Goal: Task Accomplishment & Management: Use online tool/utility

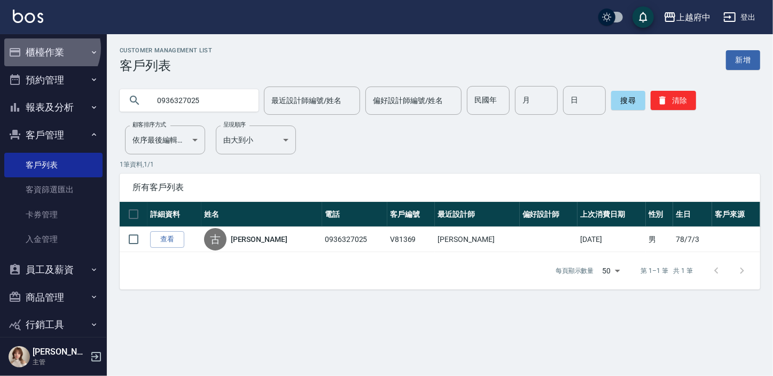
click at [49, 48] on button "櫃檯作業" at bounding box center [53, 52] width 98 height 28
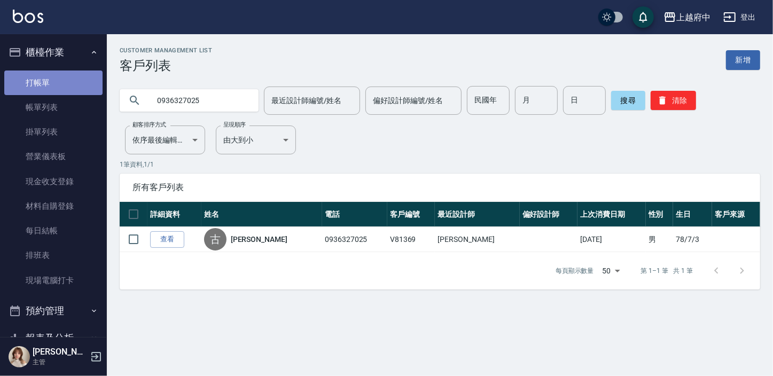
click at [53, 85] on link "打帳單" at bounding box center [53, 83] width 98 height 25
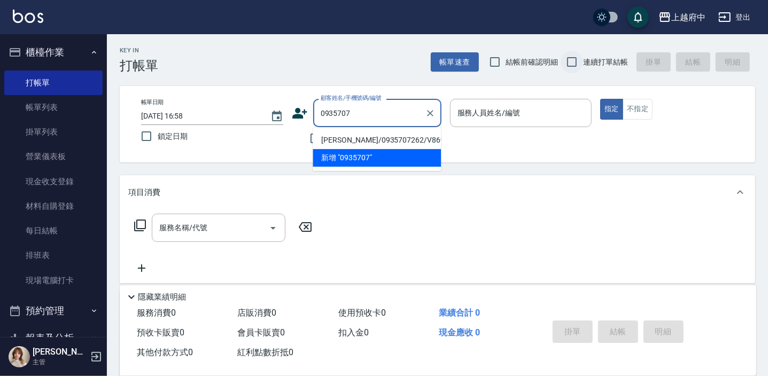
type input "0935707"
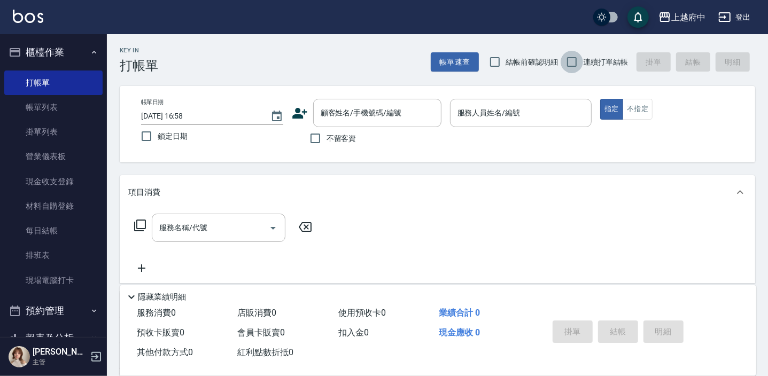
click at [570, 65] on input "連續打單結帳" at bounding box center [571, 62] width 22 height 22
checkbox input "true"
click at [391, 105] on input "顧客姓名/手機號碼/編號" at bounding box center [369, 113] width 103 height 19
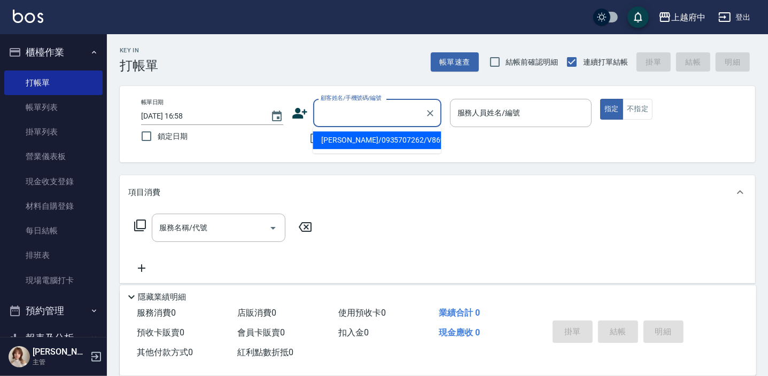
click at [426, 138] on li "[PERSON_NAME]/0935707262/V86934" at bounding box center [377, 140] width 128 height 18
type input "[PERSON_NAME]/0935707262/V86934"
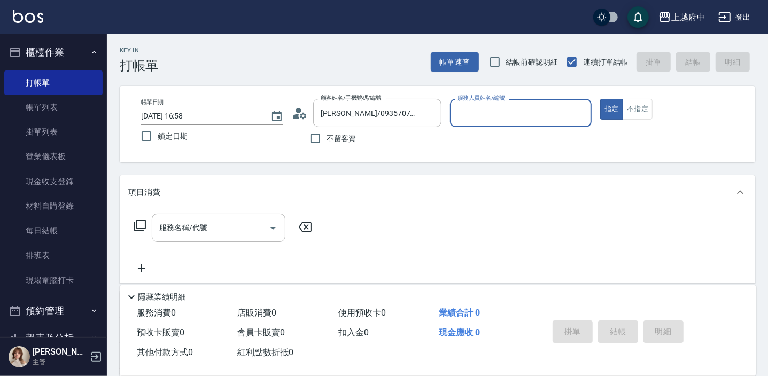
click at [484, 112] on input "服務人員姓名/編號" at bounding box center [521, 113] width 132 height 19
click at [505, 139] on div "黎黎 -3" at bounding box center [521, 140] width 142 height 18
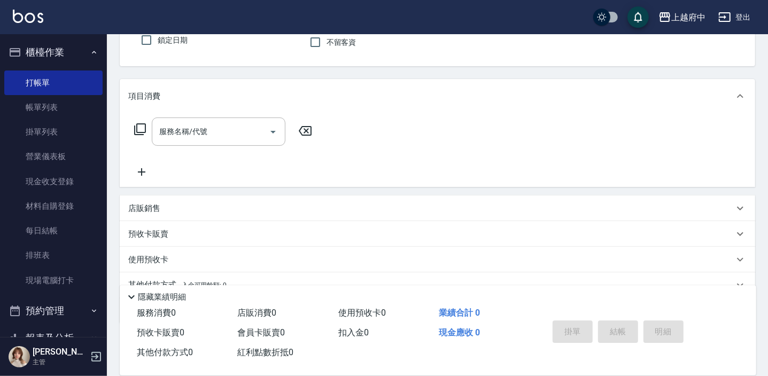
scroll to position [97, 0]
type input "黎黎-3"
click at [239, 133] on input "服務名稱/代號" at bounding box center [211, 131] width 108 height 19
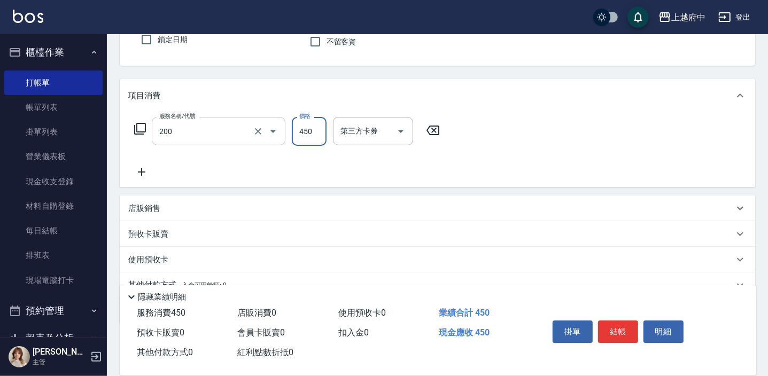
type input "有機洗髮(200)"
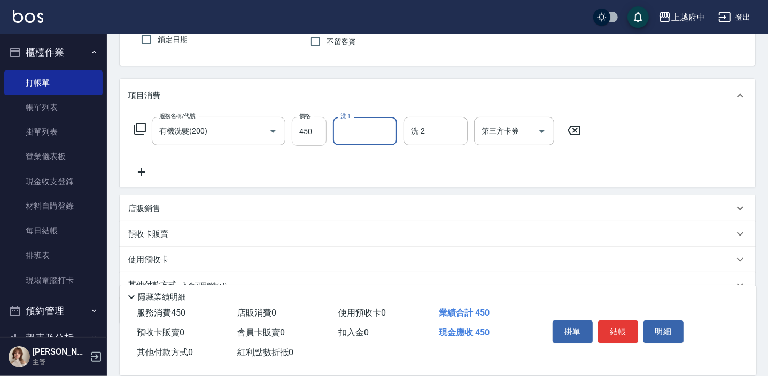
click at [310, 128] on input "450" at bounding box center [309, 131] width 35 height 29
type input "400"
type input "公司-99"
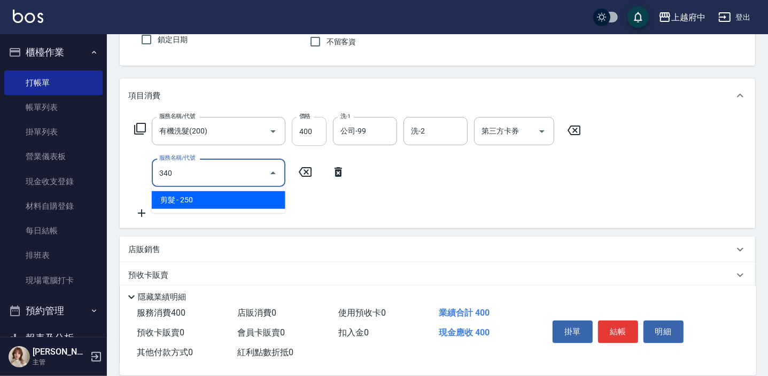
type input "剪髮(340)"
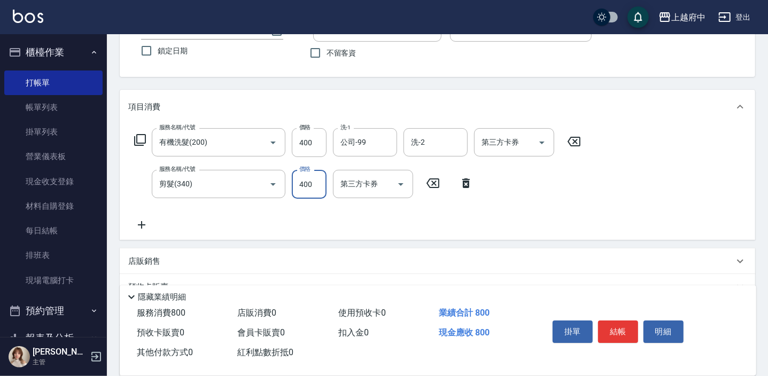
scroll to position [0, 0]
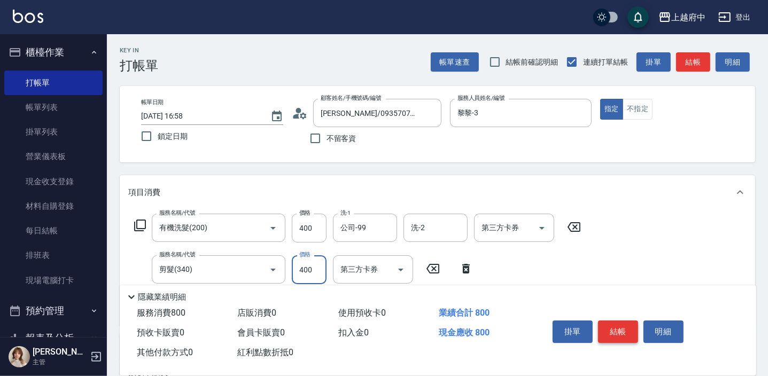
type input "400"
click at [622, 331] on button "結帳" at bounding box center [618, 332] width 40 height 22
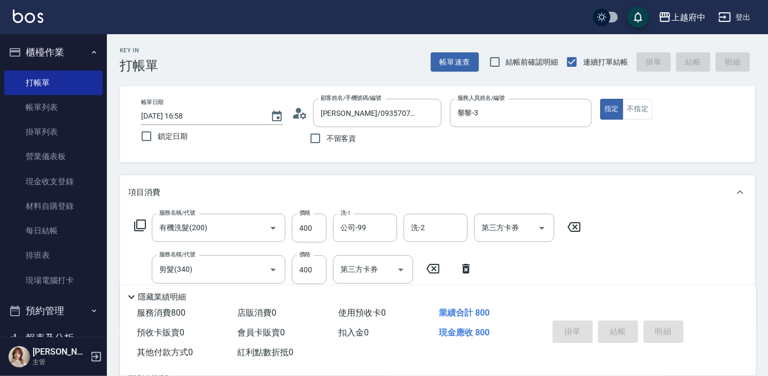
type input "[DATE] 17:06"
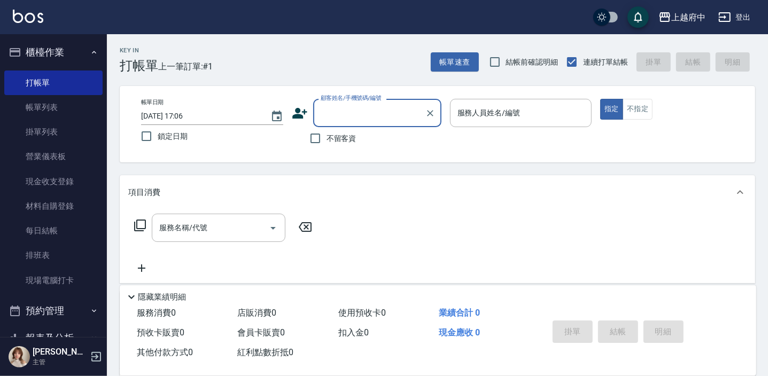
type input "ㄔ"
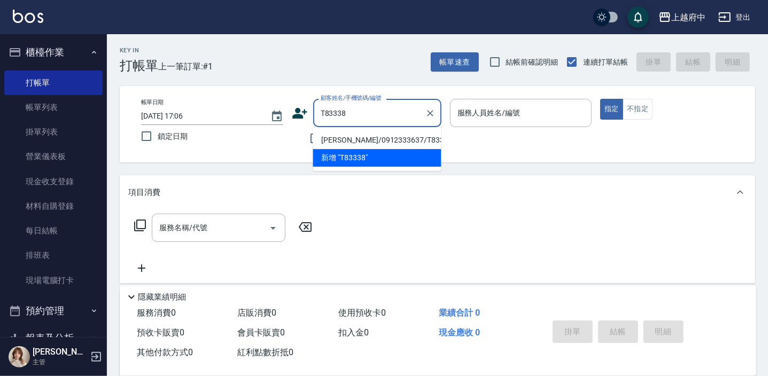
click at [409, 143] on li "[PERSON_NAME]/0912333637/T83338" at bounding box center [377, 140] width 128 height 18
type input "[PERSON_NAME]/0912333637/T83338"
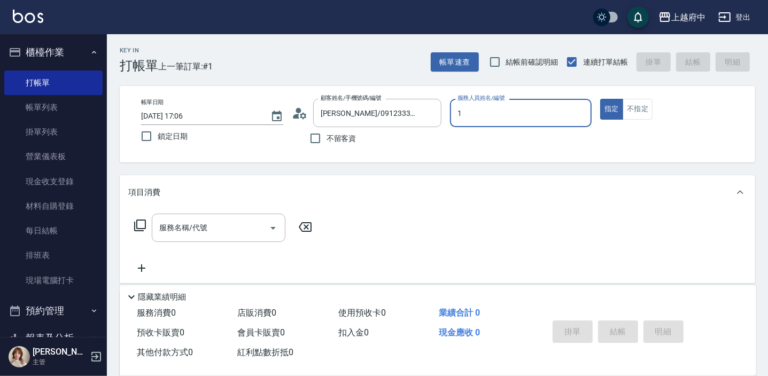
type input "[PERSON_NAME] -1"
type button "true"
click at [208, 215] on div "服務名稱/代號" at bounding box center [219, 228] width 134 height 28
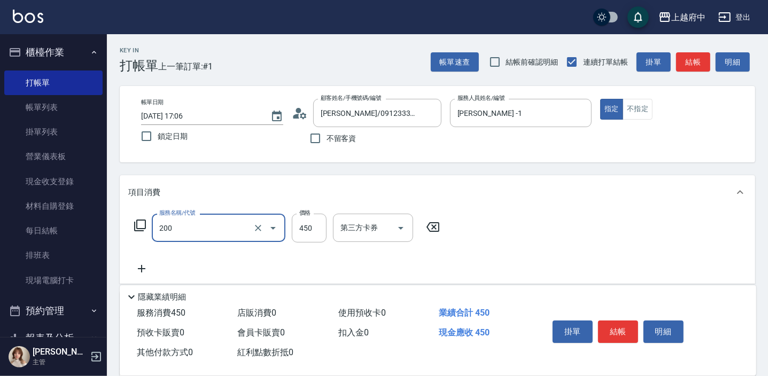
type input "有機洗髮(200)"
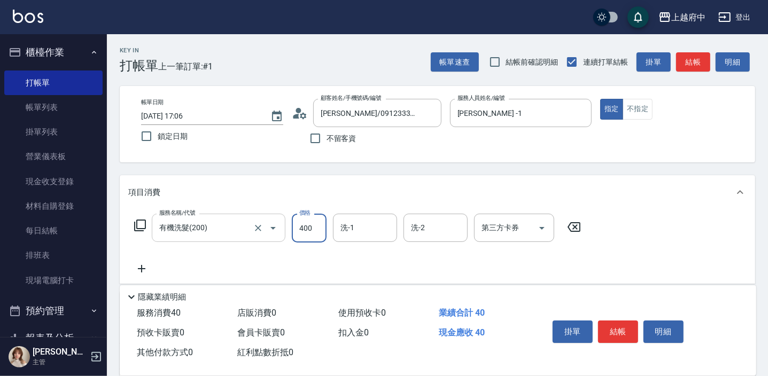
type input "400"
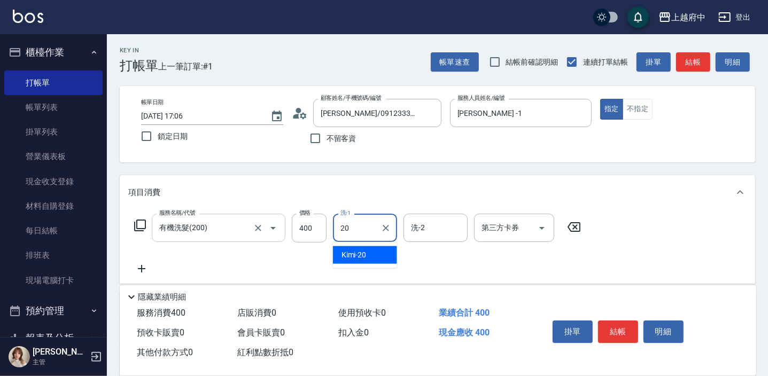
type input "Kimi-20"
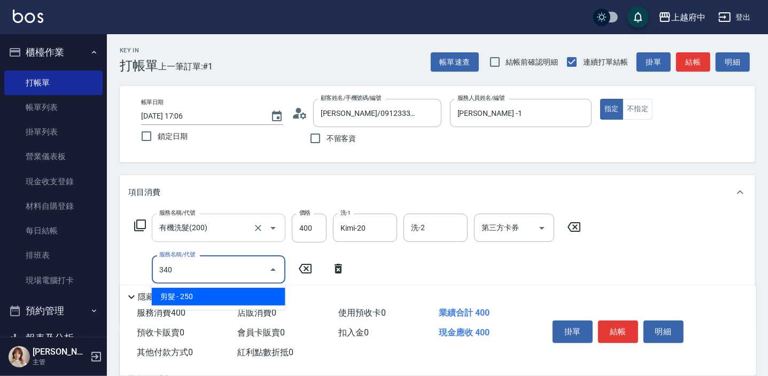
type input "剪髮(340)"
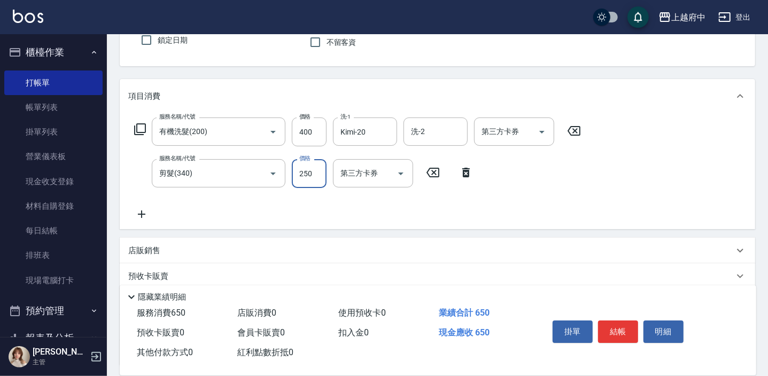
scroll to position [97, 0]
type input "330"
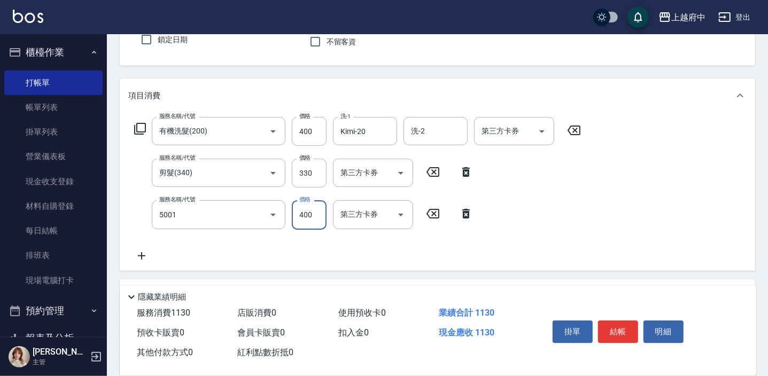
type input "側邊壓貼(5001)"
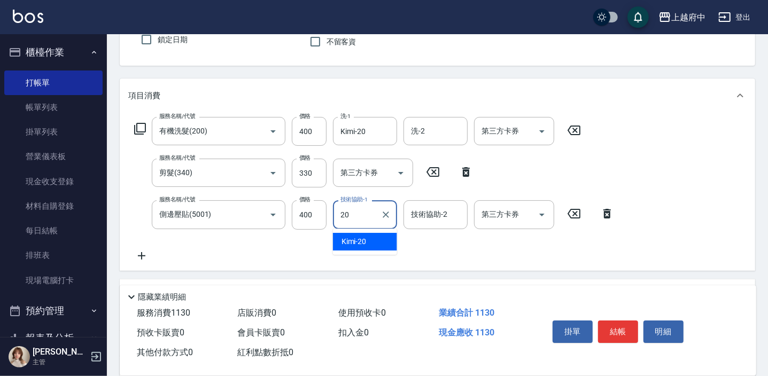
type input "Kimi-20"
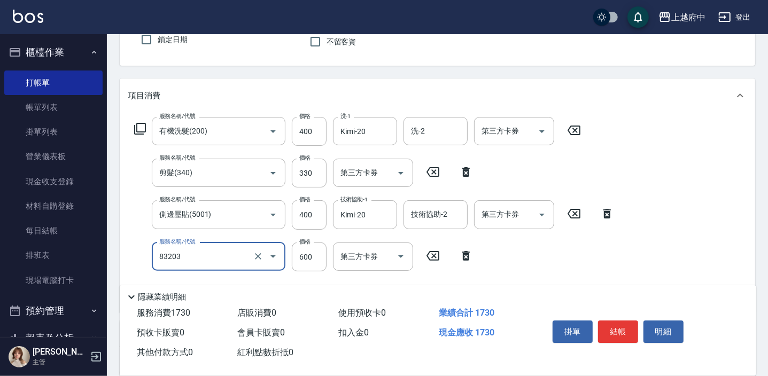
type input "蘆薈敷膜(83203)"
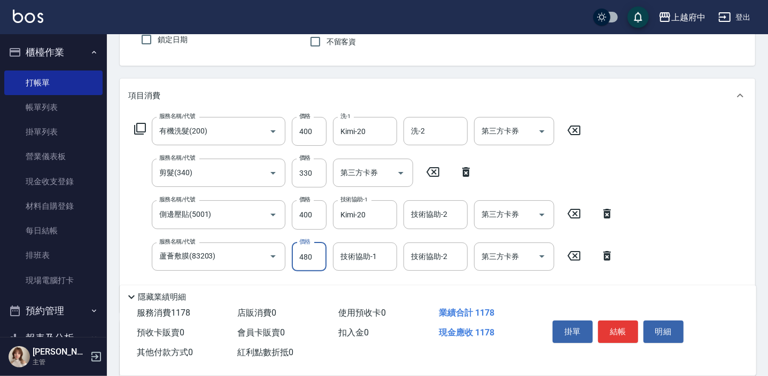
type input "480"
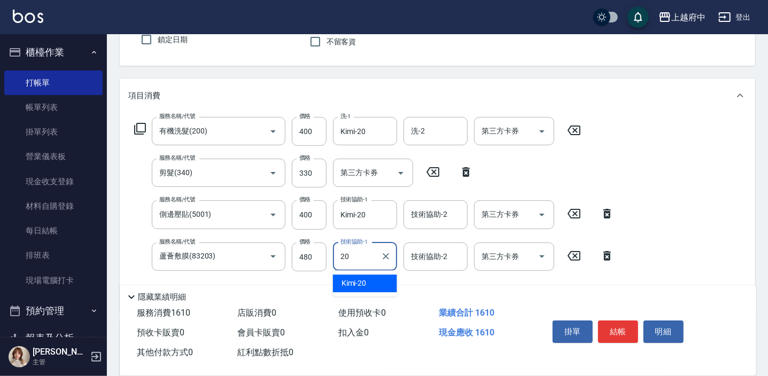
type input "Kimi-20"
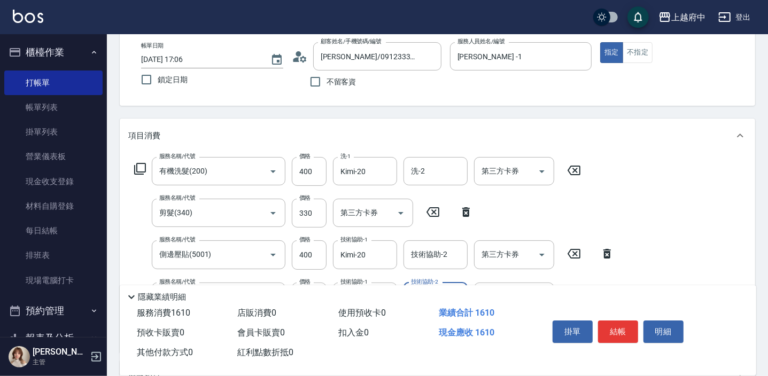
scroll to position [194, 0]
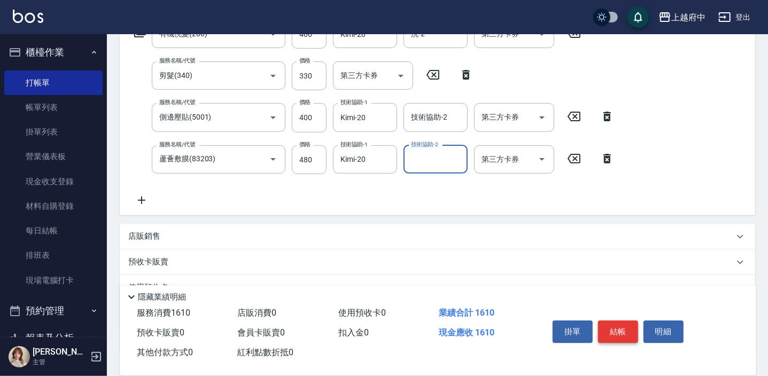
click at [615, 327] on button "結帳" at bounding box center [618, 332] width 40 height 22
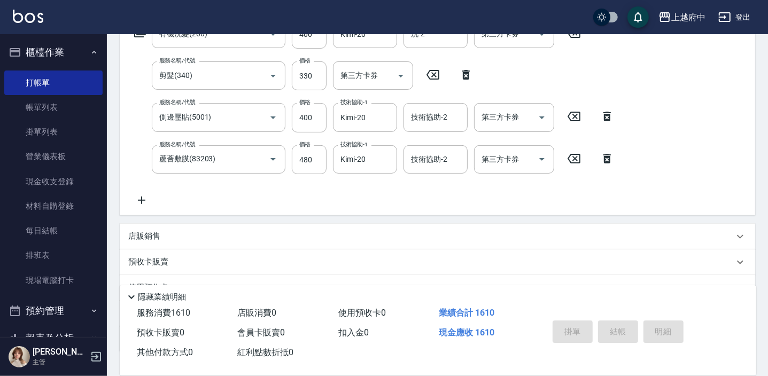
type input "[DATE] 17:09"
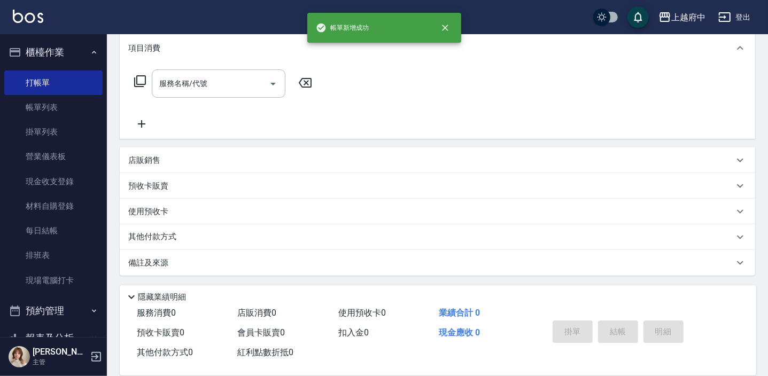
scroll to position [0, 0]
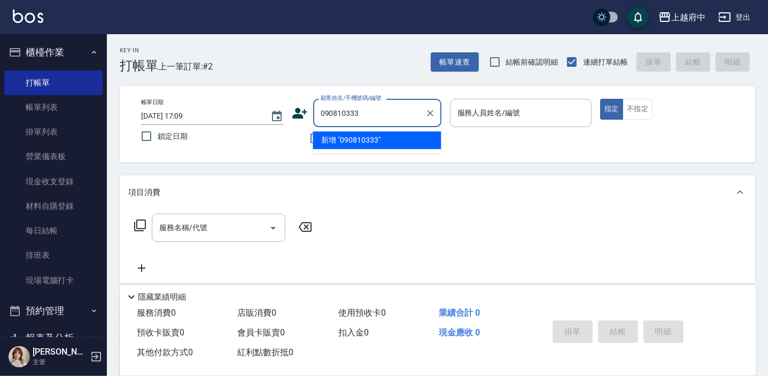
type input "0908103339"
click at [350, 110] on input "0908103339" at bounding box center [369, 113] width 103 height 19
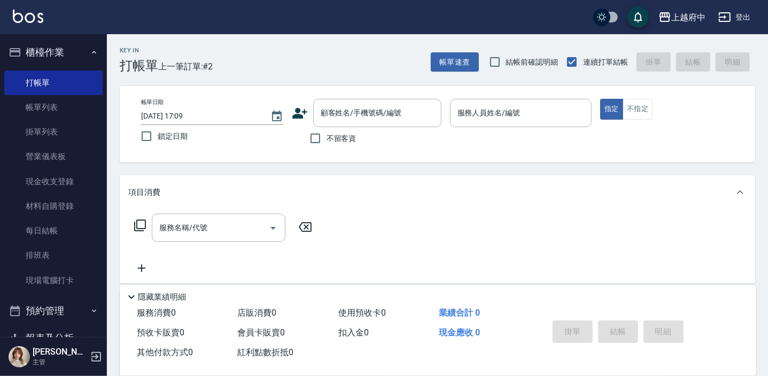
click at [298, 112] on icon at bounding box center [299, 113] width 15 height 11
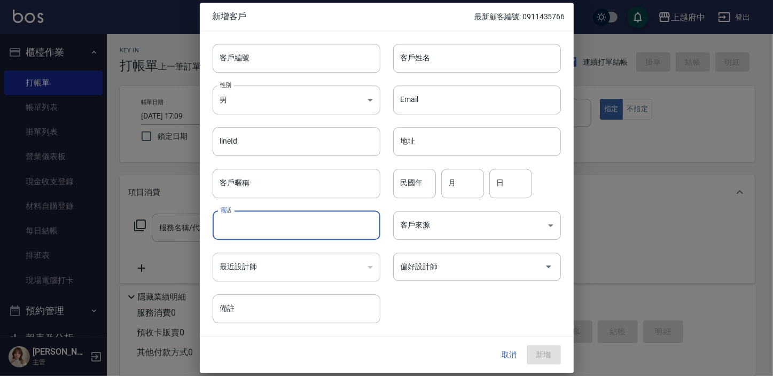
click at [246, 232] on input "電話" at bounding box center [297, 225] width 168 height 29
paste input "0908103339"
type input "0908103339"
click at [466, 50] on input "客戶姓名" at bounding box center [477, 58] width 168 height 29
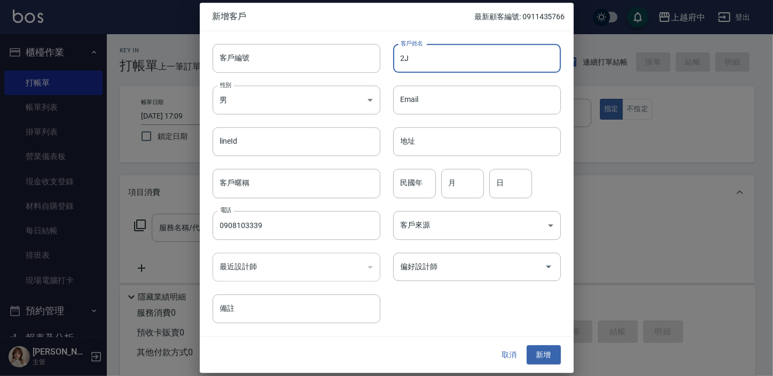
type input "2"
type input "[PERSON_NAME]"
click at [416, 187] on input "民國年" at bounding box center [414, 183] width 43 height 29
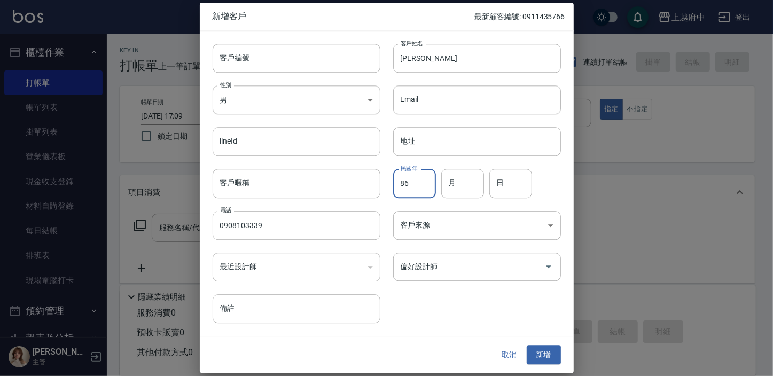
type input "86"
type input "07"
type input "21"
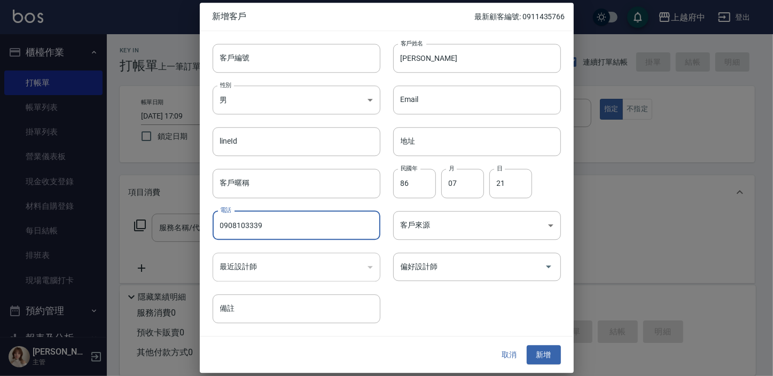
click at [477, 320] on div "客戶編號 客戶編號 客戶姓名 [PERSON_NAME]姓名 性別 男 [DEMOGRAPHIC_DATA] 性別 Email Email lineId li…" at bounding box center [380, 177] width 361 height 292
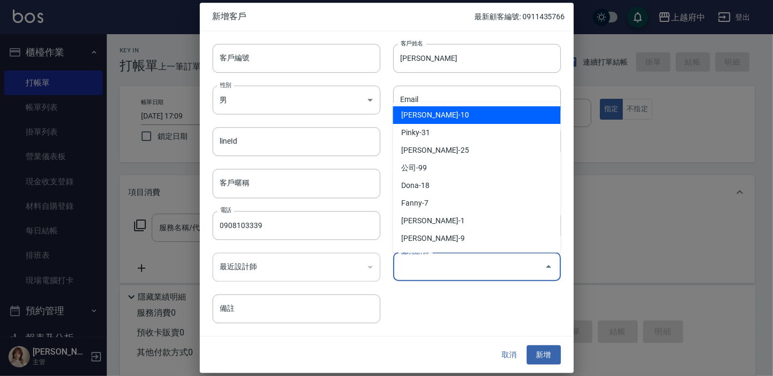
click at [475, 268] on input "偏好設計師" at bounding box center [469, 267] width 142 height 19
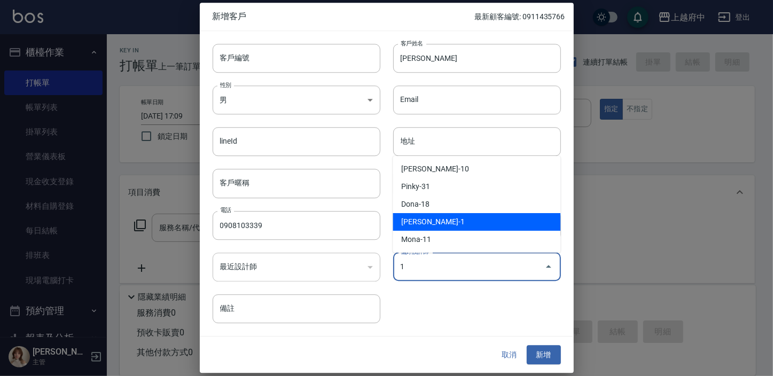
click at [435, 216] on li "[PERSON_NAME]-1" at bounding box center [477, 222] width 168 height 18
type input "[PERSON_NAME]"
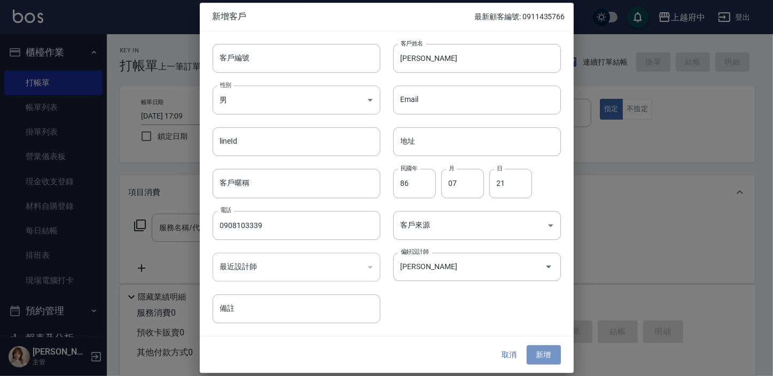
click at [546, 358] on button "新增" at bounding box center [544, 355] width 34 height 20
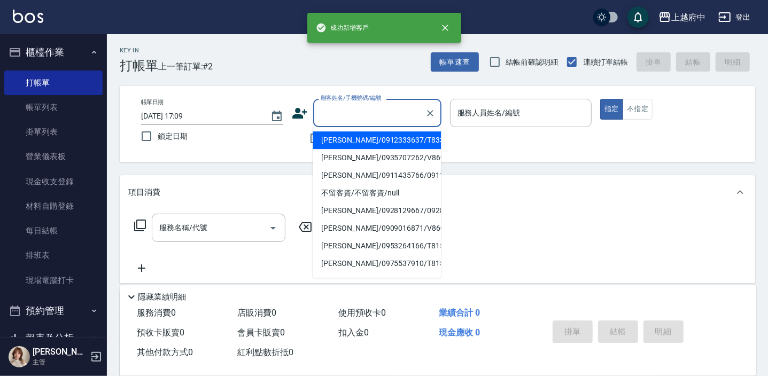
click at [342, 116] on input "顧客姓名/手機號碼/編號" at bounding box center [369, 113] width 103 height 19
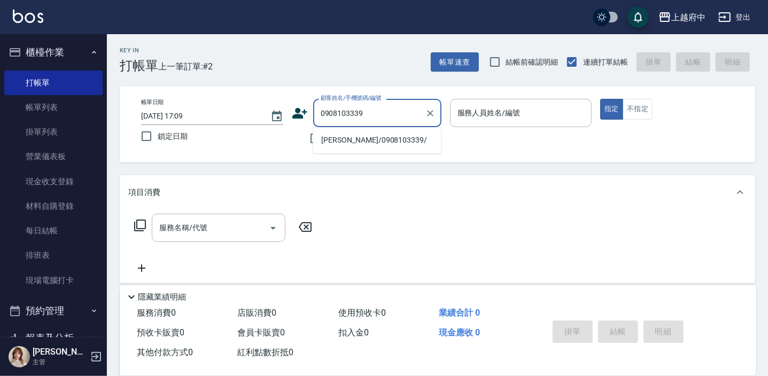
click at [363, 133] on li "[PERSON_NAME]/0908103339/" at bounding box center [377, 140] width 128 height 18
type input "[PERSON_NAME]/0908103339/"
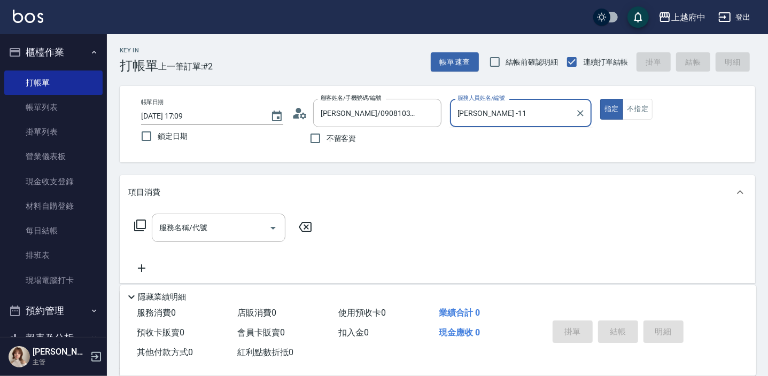
type input "[PERSON_NAME] -1"
click at [180, 236] on input "服務名稱/代號" at bounding box center [211, 228] width 108 height 19
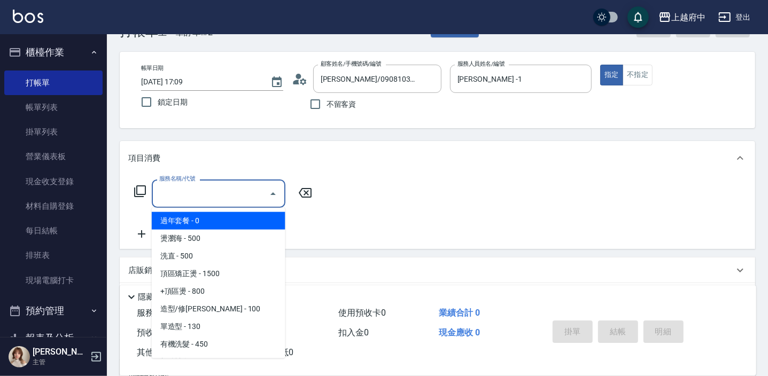
scroll to position [48, 0]
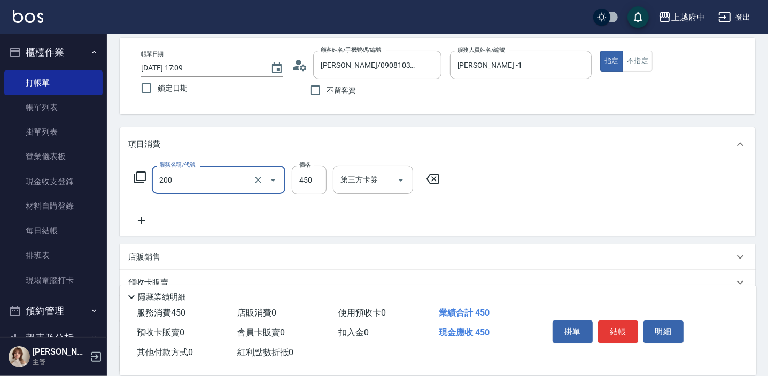
type input "有機洗髮(200)"
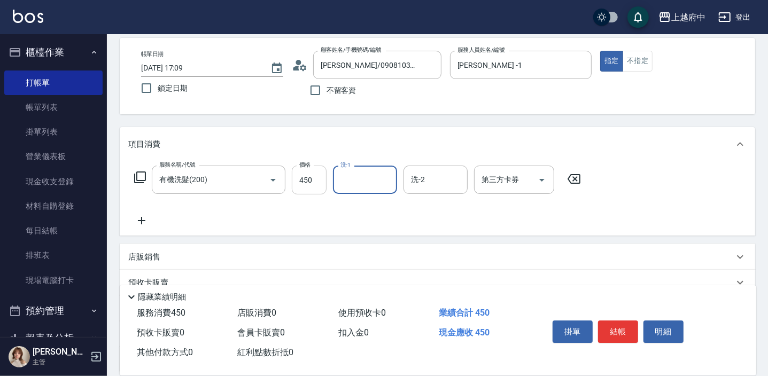
click at [316, 182] on input "450" at bounding box center [309, 180] width 35 height 29
type input "400"
type input "[PERSON_NAME]-31"
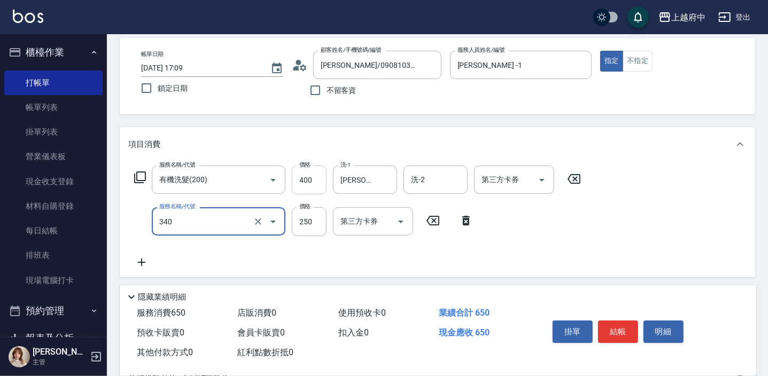
type input "剪髮(340)"
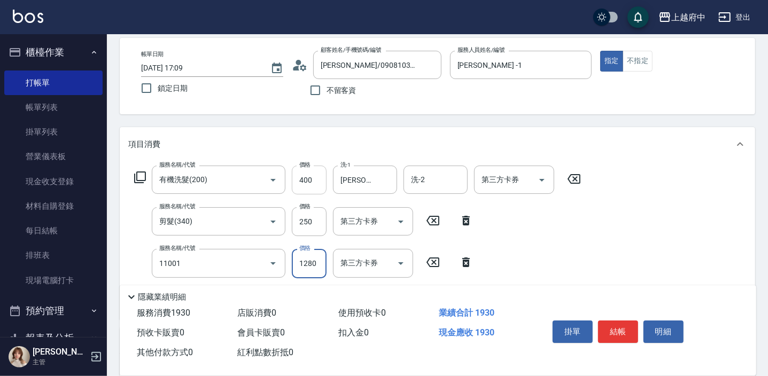
type input "燙髮S(11001)"
type input "1950"
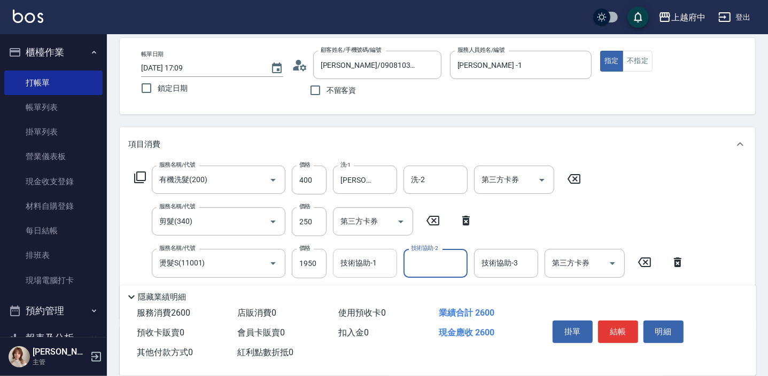
click at [373, 260] on div "技術協助-1 技術協助-1" at bounding box center [365, 263] width 64 height 28
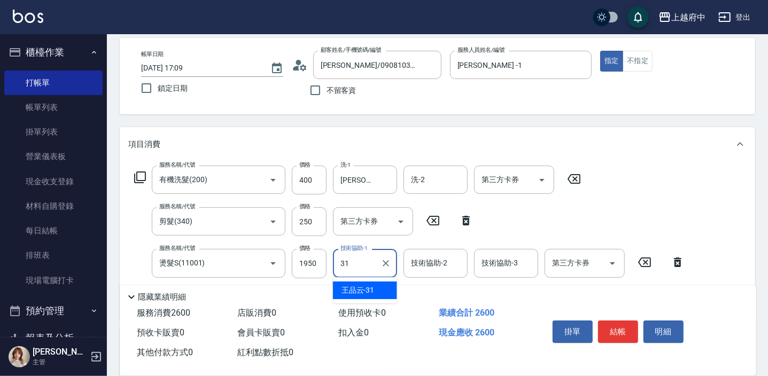
type input "[PERSON_NAME]-31"
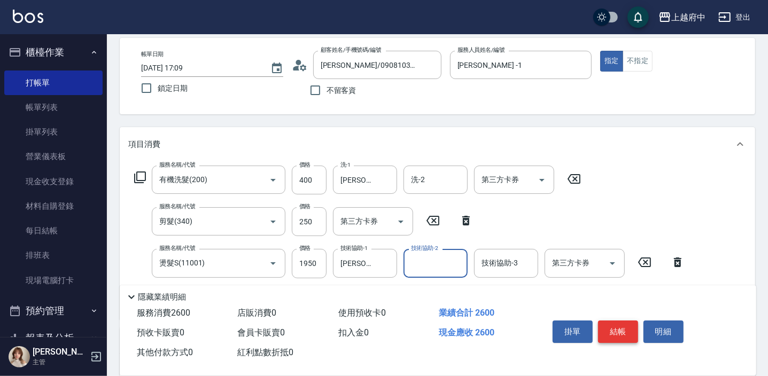
click at [610, 326] on button "結帳" at bounding box center [618, 332] width 40 height 22
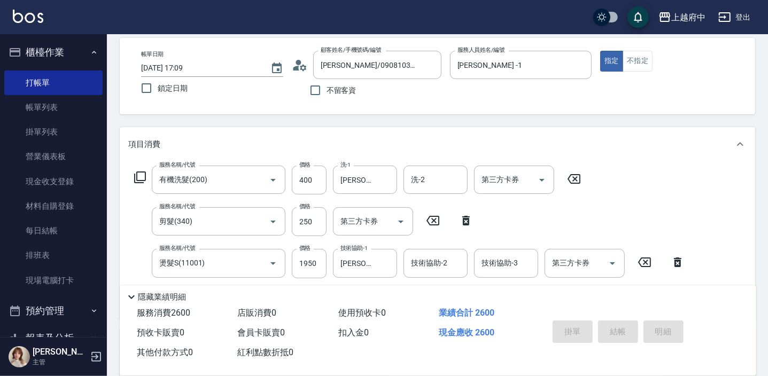
type input "[DATE] 17:12"
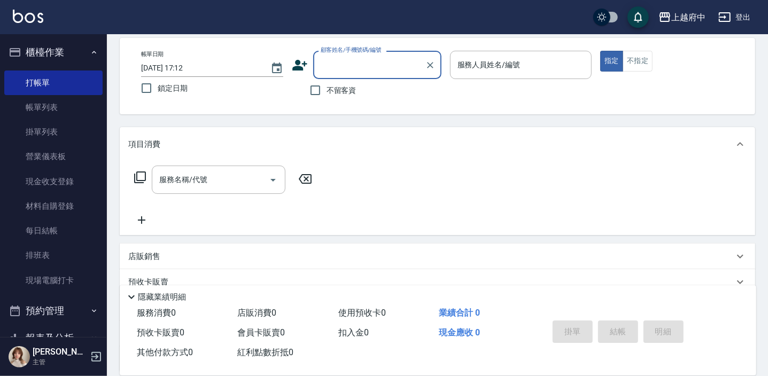
type input "ㄔ"
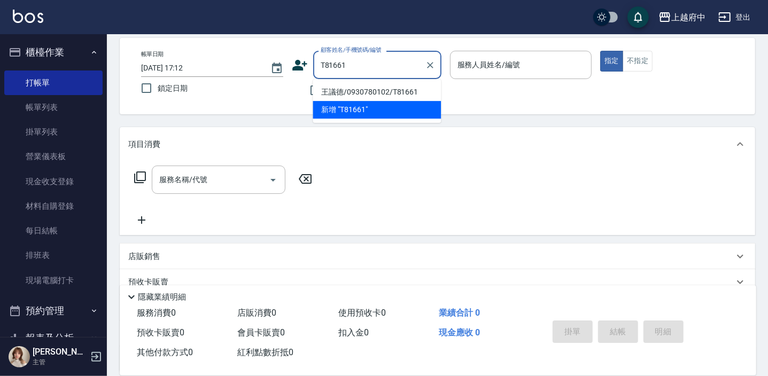
click at [358, 91] on li "王議德/0930780102/T81661" at bounding box center [377, 92] width 128 height 18
type input "王議德/0930780102/T81661"
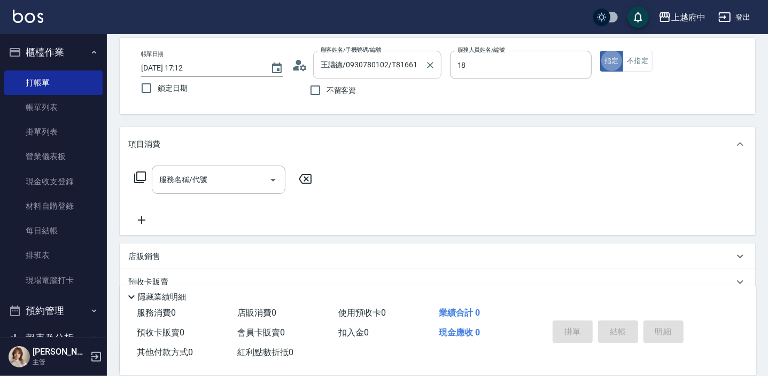
type input "Dona-18"
click at [181, 189] on div "服務名稱/代號" at bounding box center [219, 180] width 134 height 28
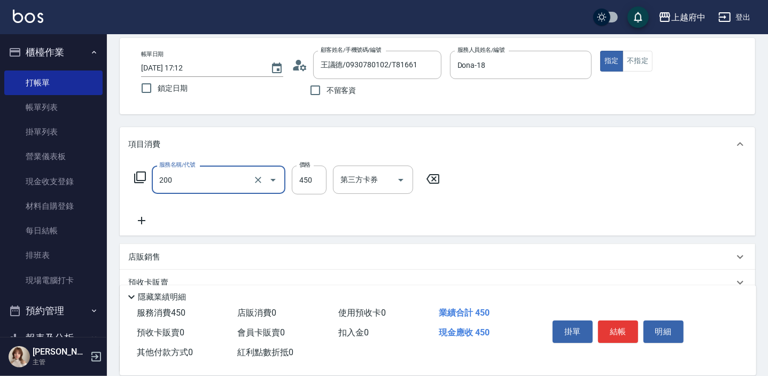
type input "有機洗髮(200)"
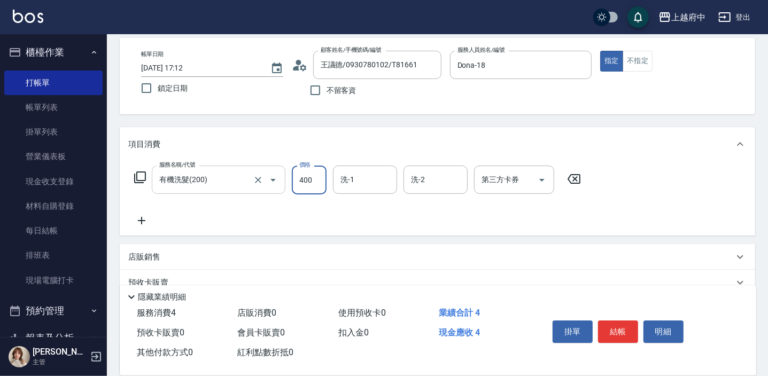
type input "400"
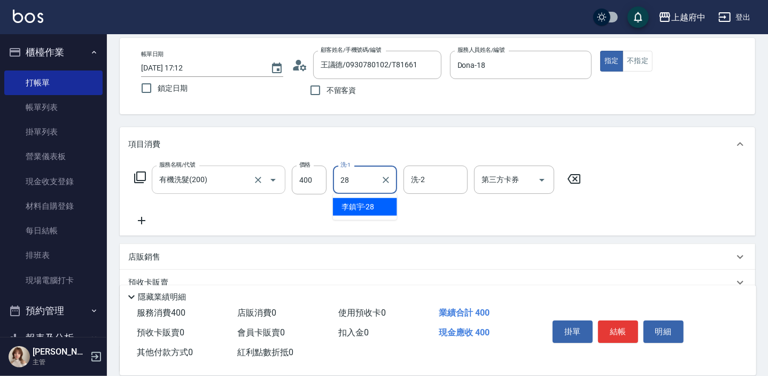
type input "[PERSON_NAME]-28"
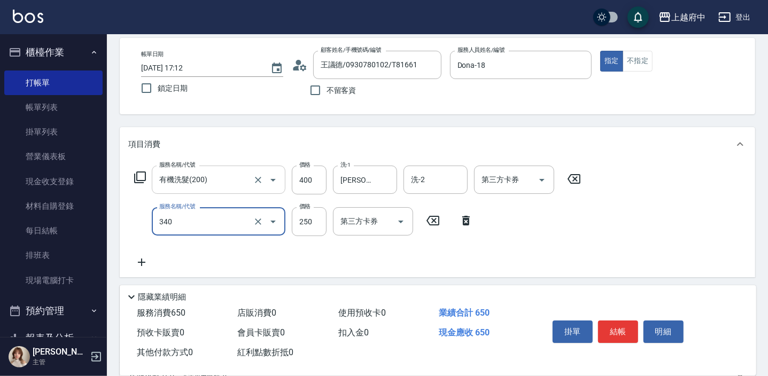
type input "剪髮(340)"
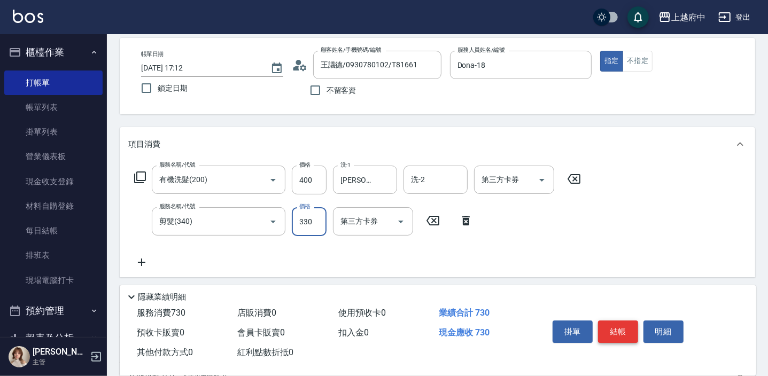
type input "330"
click at [613, 325] on button "結帳" at bounding box center [618, 332] width 40 height 22
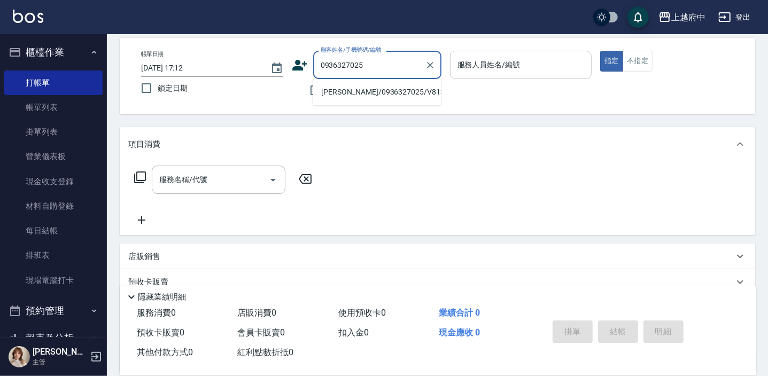
drag, startPoint x: 393, startPoint y: 91, endPoint x: 481, endPoint y: 70, distance: 90.1
click at [391, 91] on li "[PERSON_NAME]/0936327025/V81369" at bounding box center [377, 92] width 128 height 18
type input "[PERSON_NAME]/0936327025/V81369"
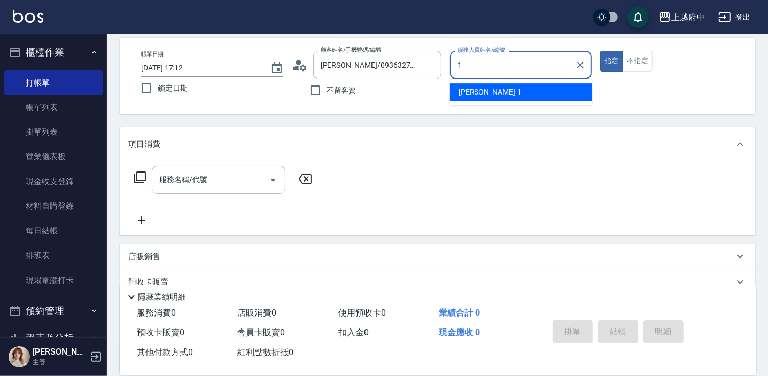
type input "[PERSON_NAME] -1"
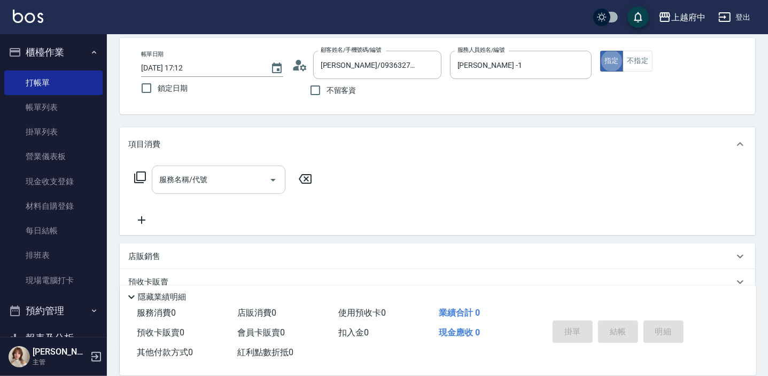
click at [222, 175] on input "服務名稱/代號" at bounding box center [211, 179] width 108 height 19
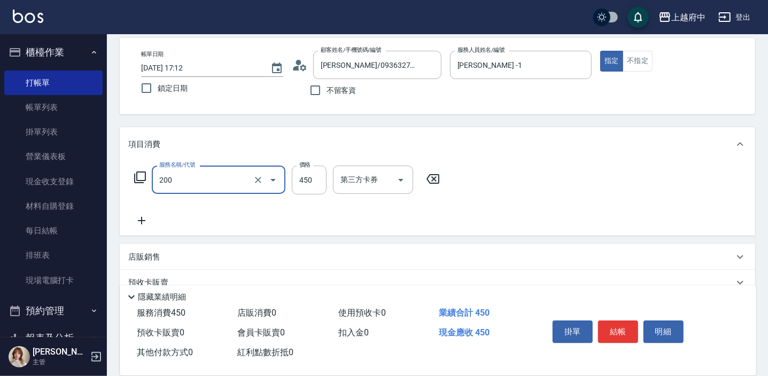
type input "有機洗髮(200)"
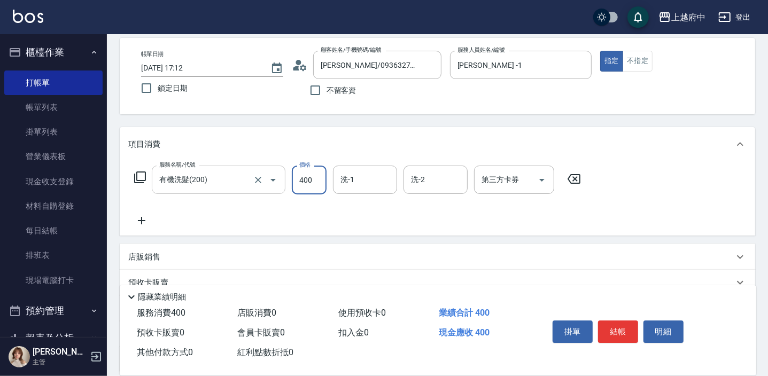
type input "400"
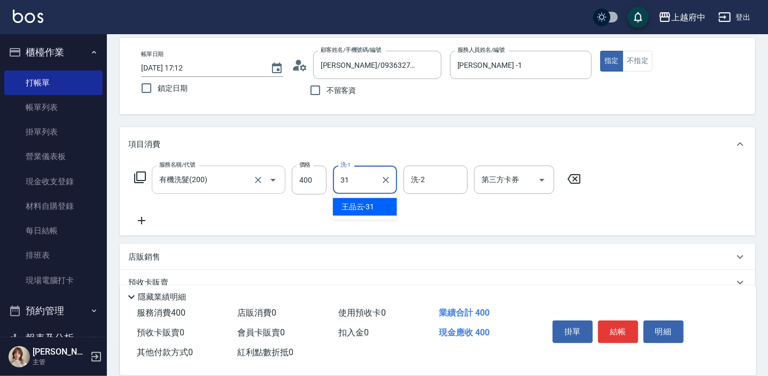
type input "[PERSON_NAME]-31"
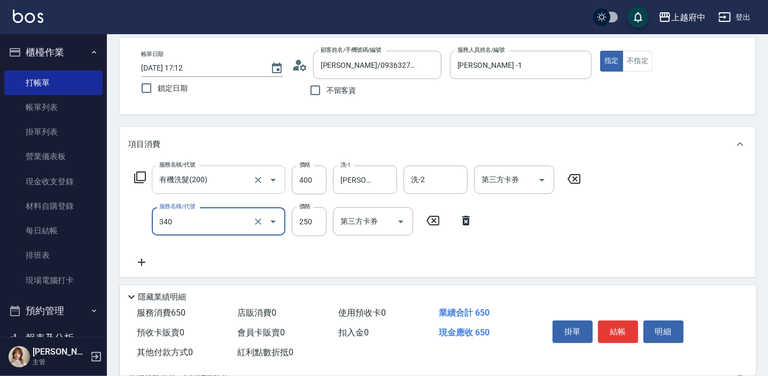
type input "剪髮(340)"
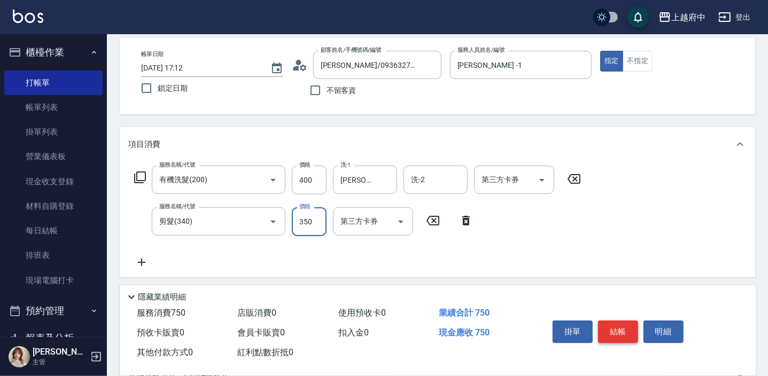
type input "350"
click at [619, 330] on button "結帳" at bounding box center [618, 332] width 40 height 22
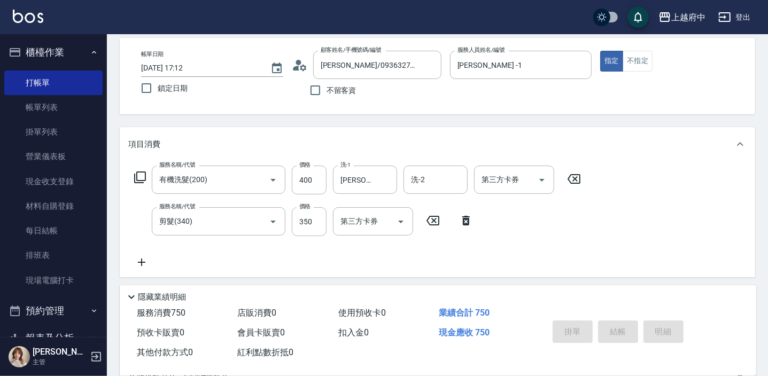
type input "[DATE] 17:13"
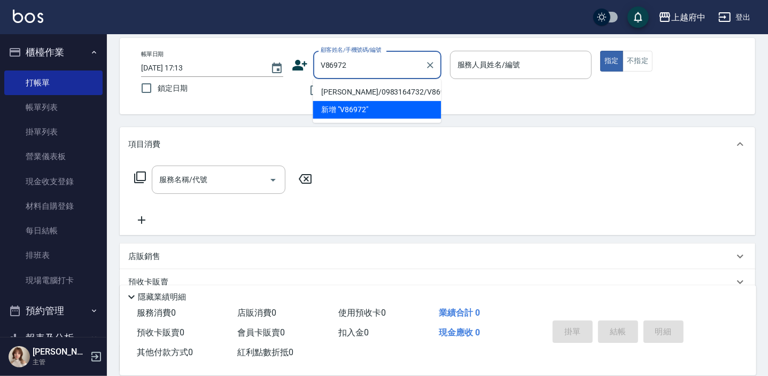
click at [399, 90] on li "[PERSON_NAME]/0983164732/V86972" at bounding box center [377, 92] width 128 height 18
type input "[PERSON_NAME]/0983164732/V86972"
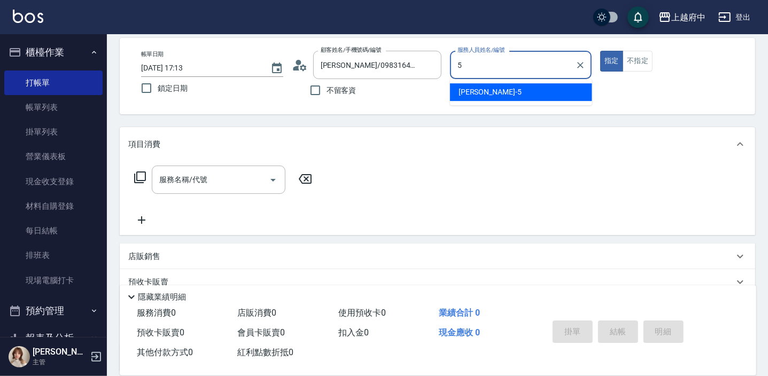
type input "[PERSON_NAME]-5"
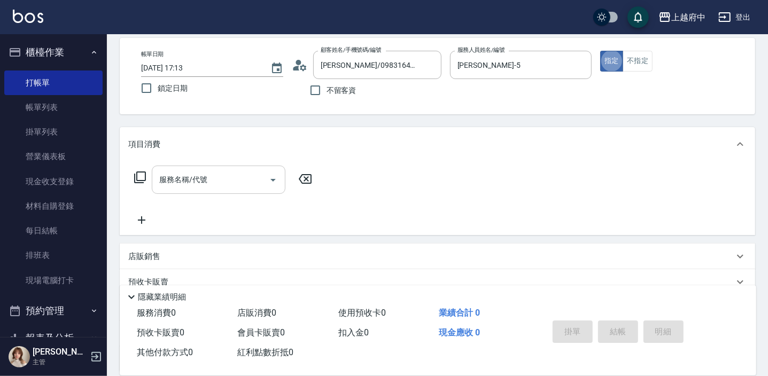
click at [226, 180] on input "服務名稱/代號" at bounding box center [211, 179] width 108 height 19
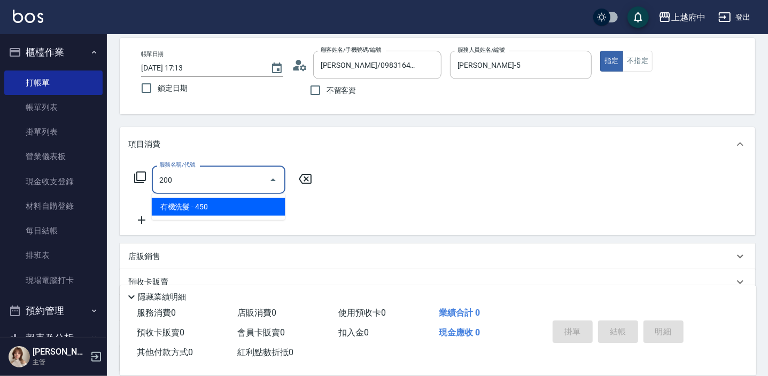
type input "有機洗髮(200)"
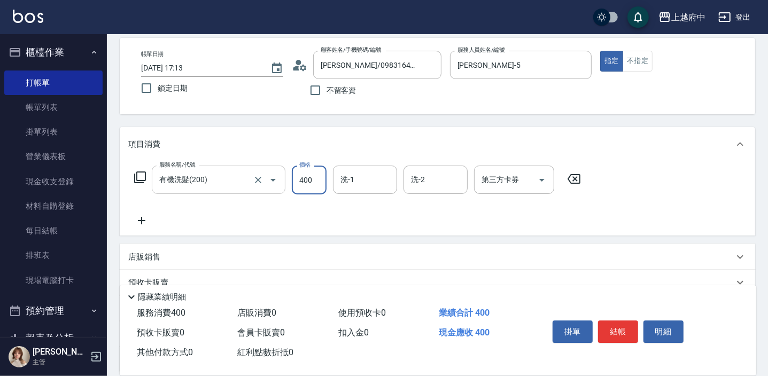
type input "400"
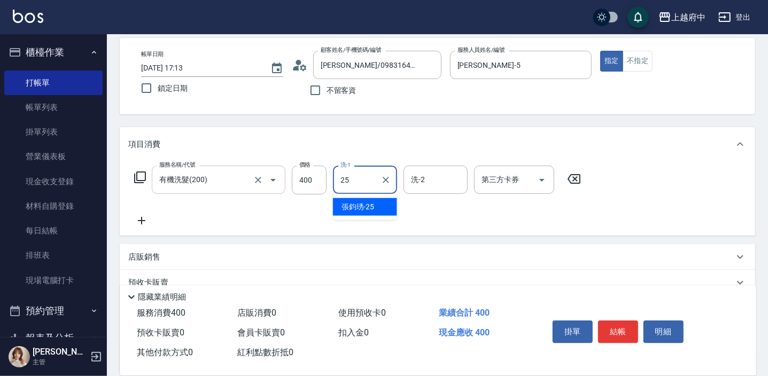
type input "[PERSON_NAME]-25"
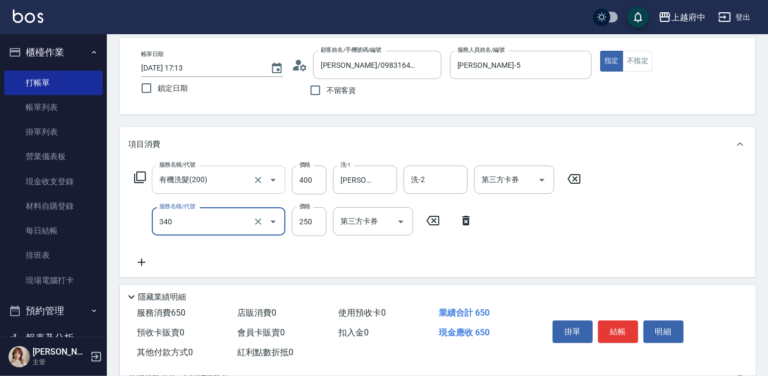
type input "剪髮(340)"
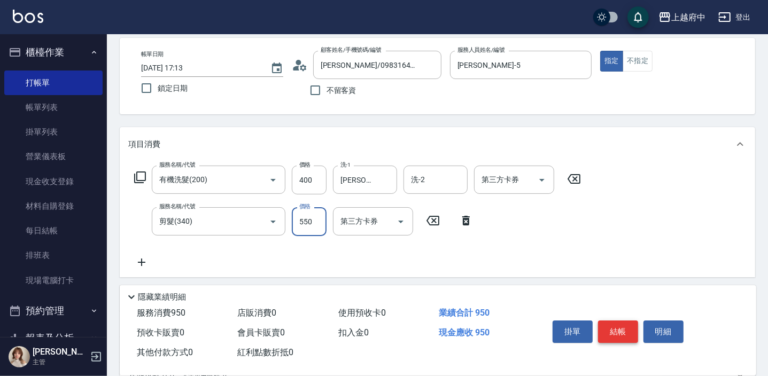
type input "550"
click at [618, 330] on button "結帳" at bounding box center [618, 332] width 40 height 22
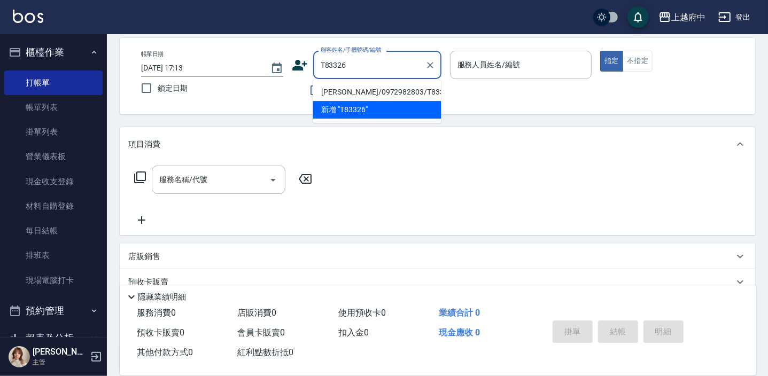
click at [379, 92] on li "[PERSON_NAME]/0972982803/T83326" at bounding box center [377, 92] width 128 height 18
type input "[PERSON_NAME]/0972982803/T83326"
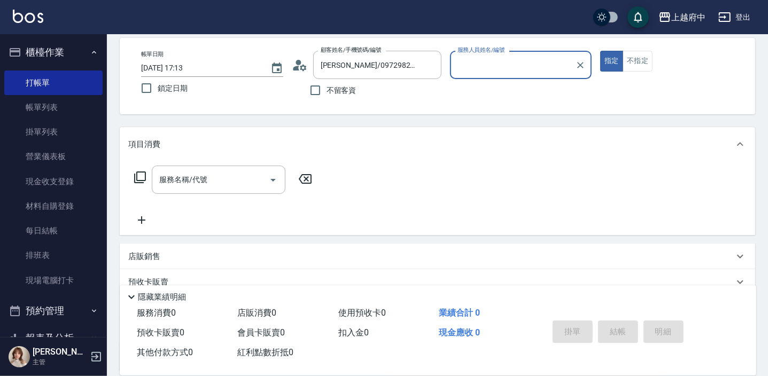
type input "[PERSON_NAME] -1"
click at [213, 184] on input "服務名稱/代號" at bounding box center [211, 179] width 108 height 19
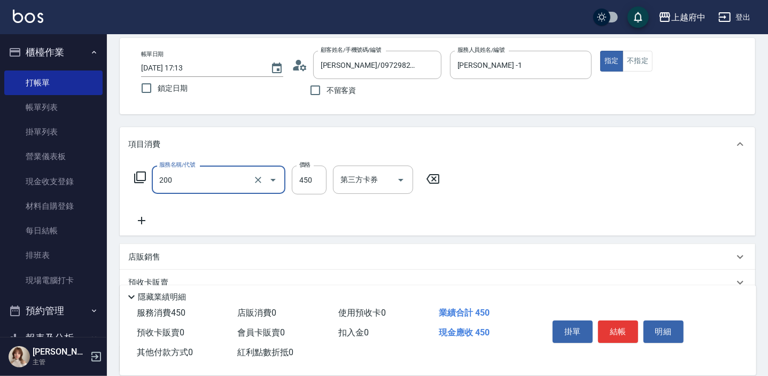
type input "有機洗髮(200)"
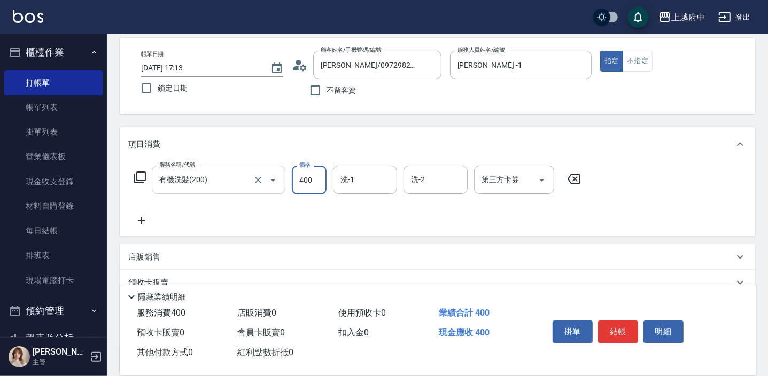
type input "400"
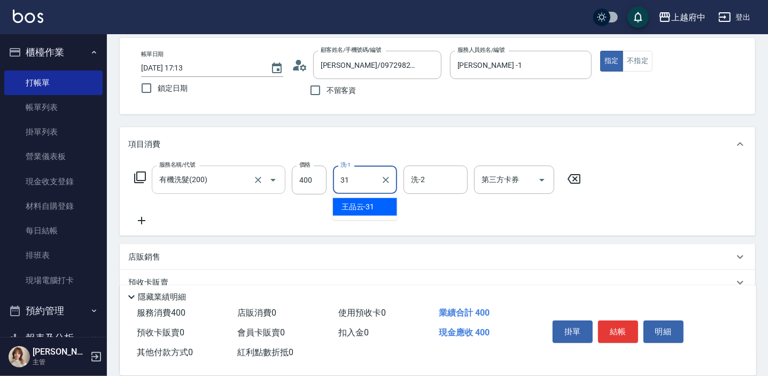
type input "[PERSON_NAME]-31"
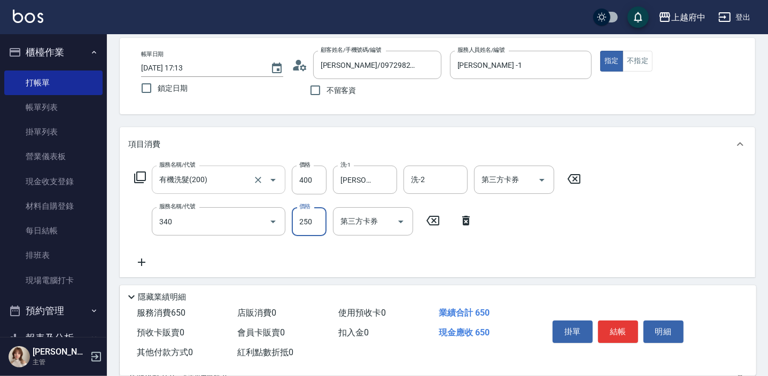
type input "剪髮(340)"
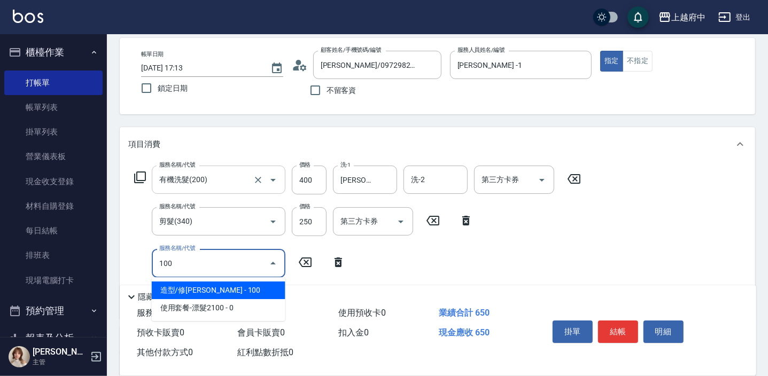
type input "1001"
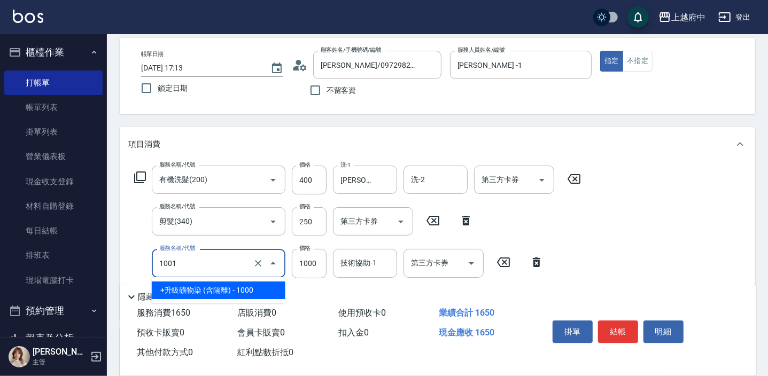
click at [189, 269] on input "1001" at bounding box center [204, 263] width 94 height 19
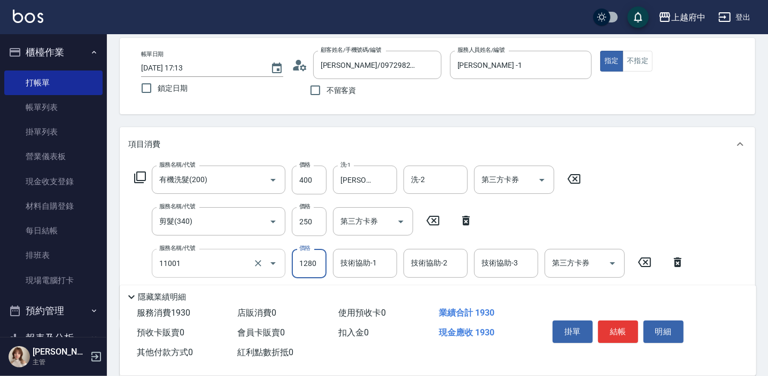
type input "燙髮S(11001)"
type input "1560"
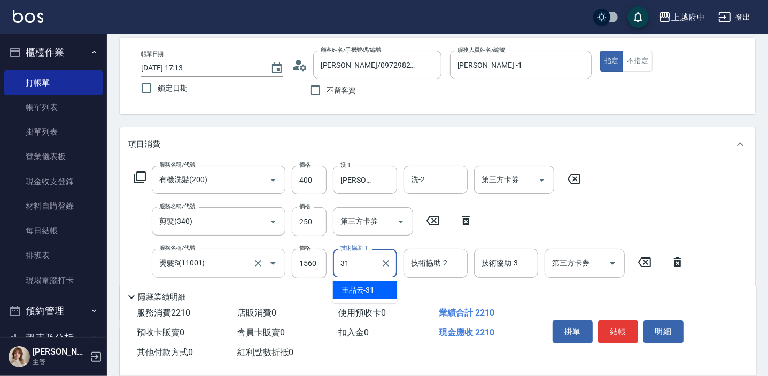
type input "[PERSON_NAME]-31"
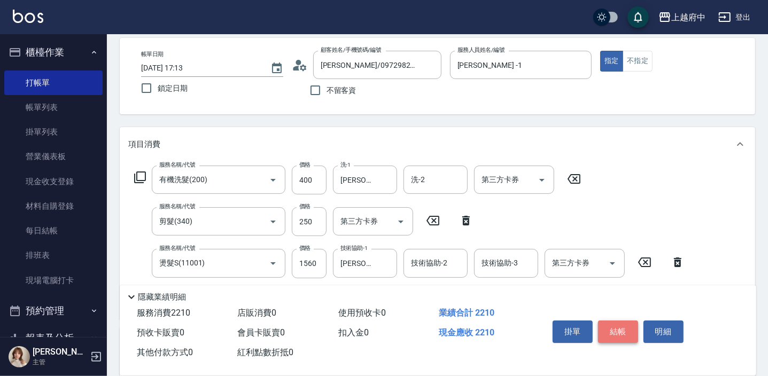
click at [628, 327] on button "結帳" at bounding box center [618, 332] width 40 height 22
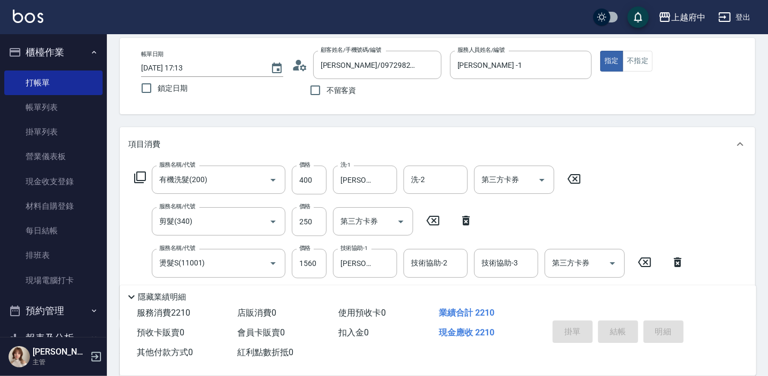
type input "[DATE] 17:14"
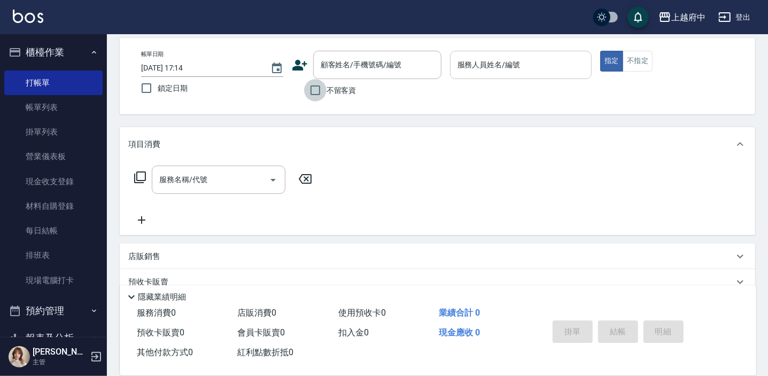
drag, startPoint x: 309, startPoint y: 91, endPoint x: 533, endPoint y: 59, distance: 226.1
click at [309, 91] on input "不留客資" at bounding box center [315, 90] width 22 height 22
checkbox input "true"
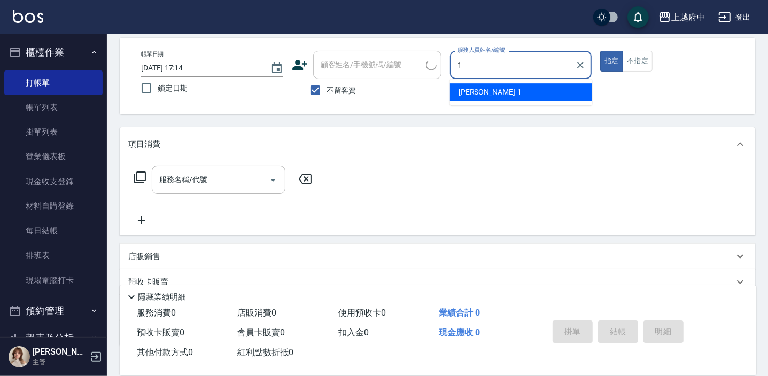
type input "[PERSON_NAME] -1"
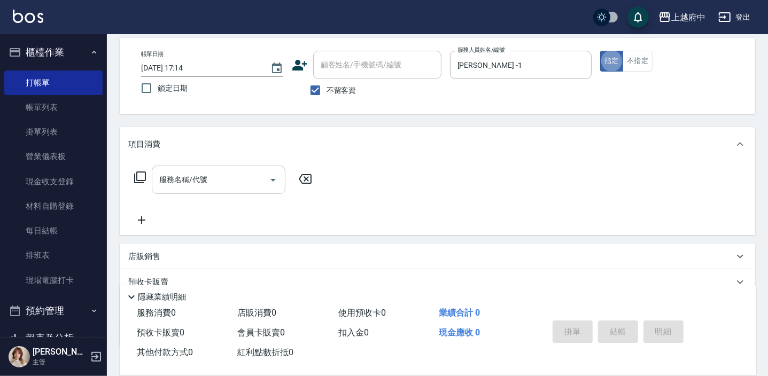
click at [216, 175] on input "服務名稱/代號" at bounding box center [211, 179] width 108 height 19
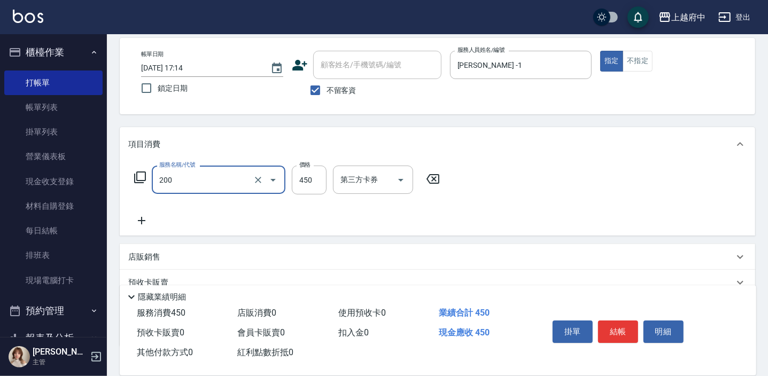
type input "有機洗髮(200)"
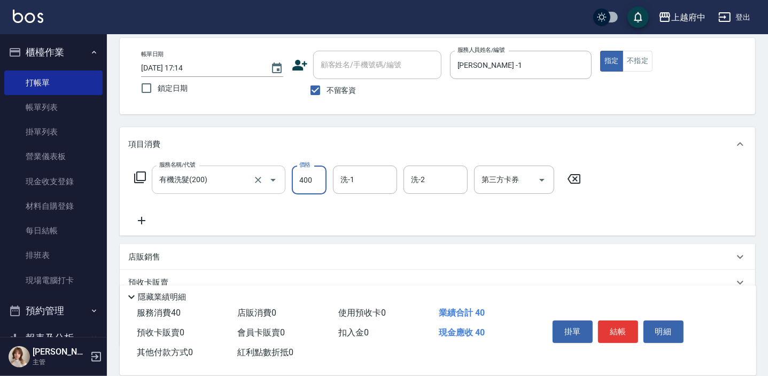
type input "400"
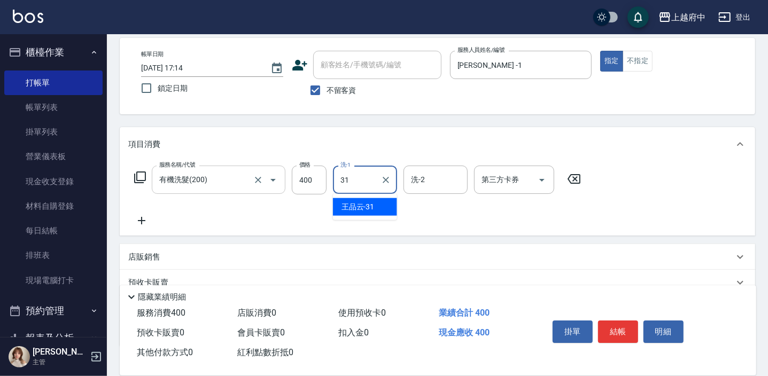
type input "[PERSON_NAME]-31"
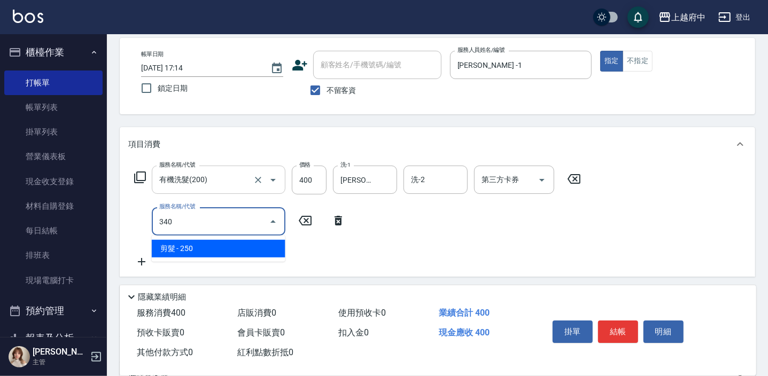
type input "剪髮(340)"
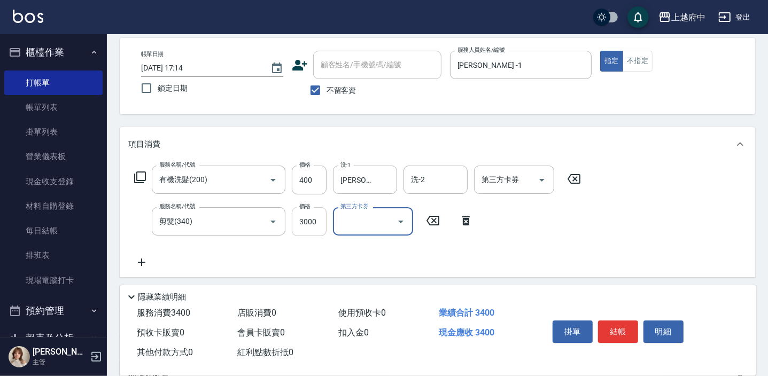
click at [306, 213] on input "3000" at bounding box center [309, 221] width 35 height 29
type input "300"
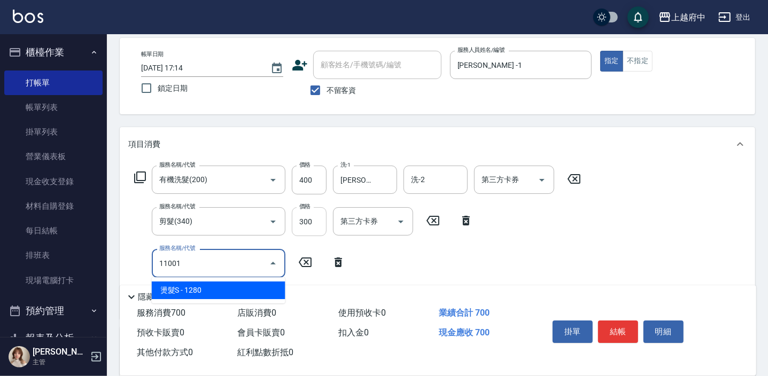
type input "燙髮S(11001)"
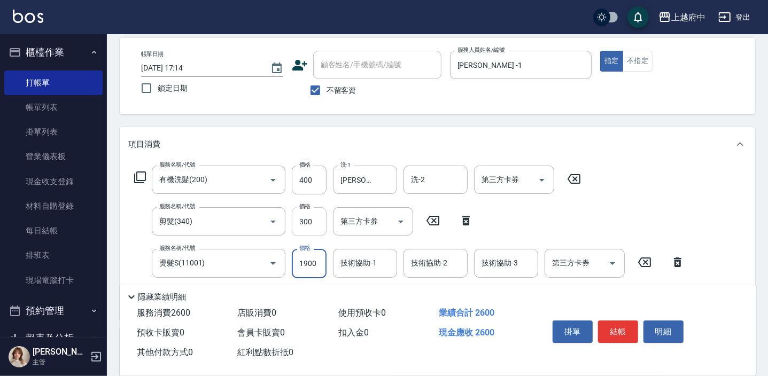
type input "1900"
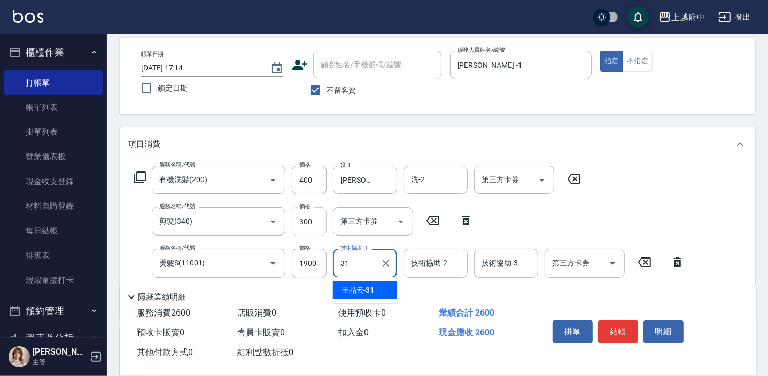
type input "[PERSON_NAME]-31"
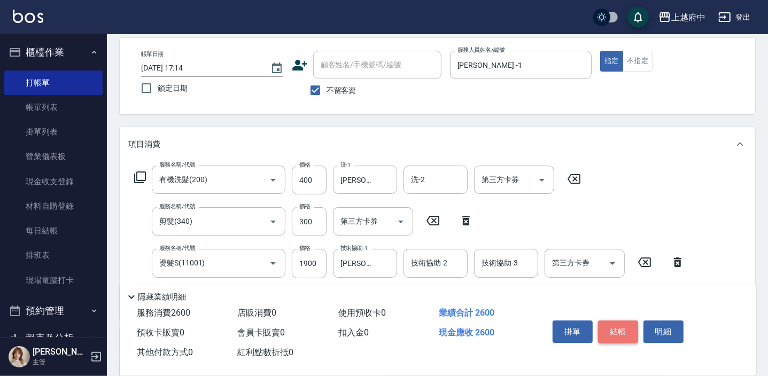
click at [620, 329] on button "結帳" at bounding box center [618, 332] width 40 height 22
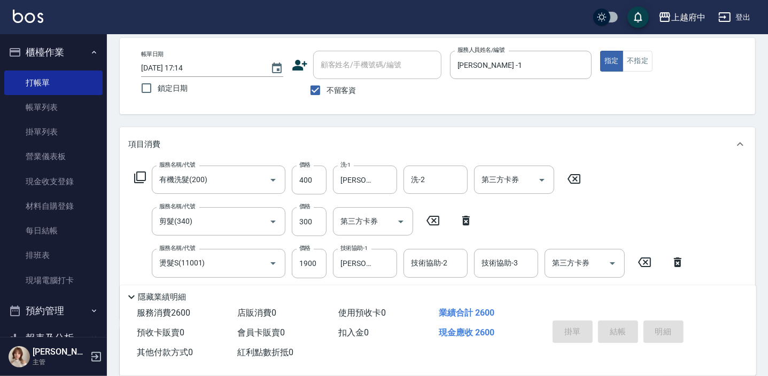
type input "[DATE] 17:15"
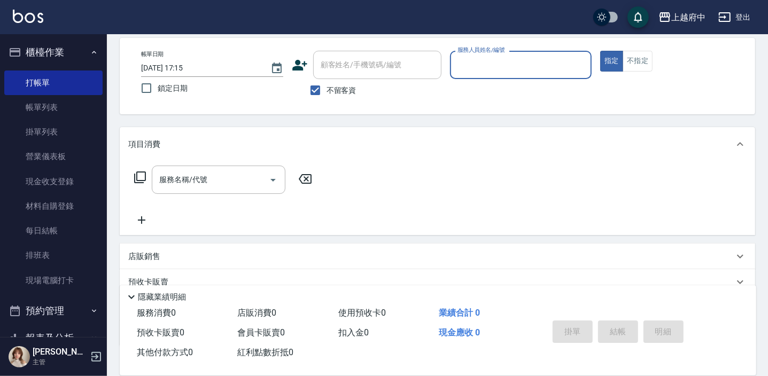
click at [90, 40] on button "櫃檯作業" at bounding box center [53, 52] width 98 height 28
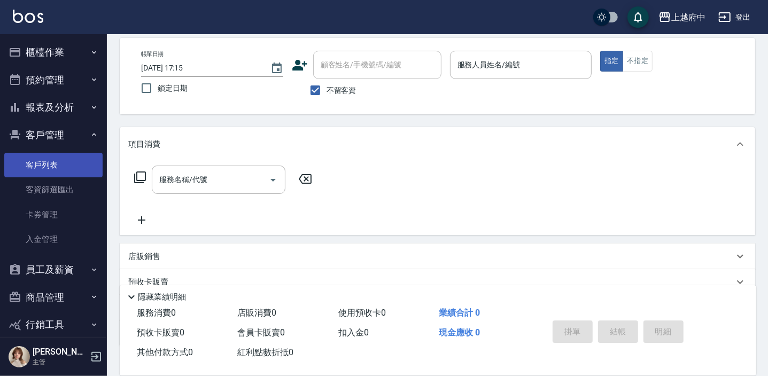
click at [60, 160] on link "客戶列表" at bounding box center [53, 165] width 98 height 25
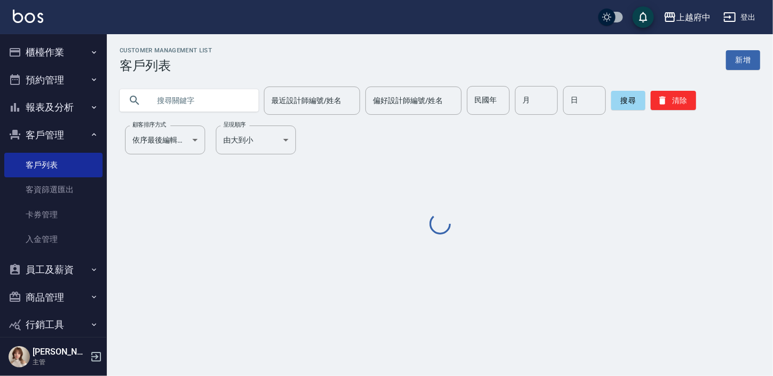
click at [190, 86] on input "text" at bounding box center [200, 100] width 100 height 29
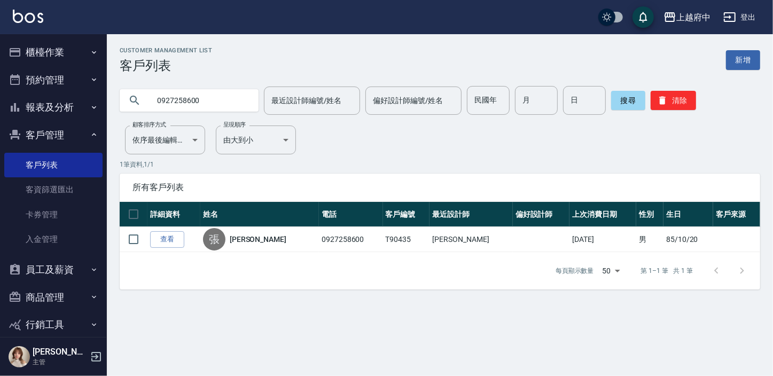
click at [209, 107] on input "0927258600" at bounding box center [200, 100] width 100 height 29
drag, startPoint x: 209, startPoint y: 107, endPoint x: 173, endPoint y: 113, distance: 36.8
click at [167, 115] on div "Customer Management List 客戶列表 新增 0927258600 最近設計師編號/姓名 最近設計師編號/姓名 偏好設計師編號/姓名 偏好…" at bounding box center [440, 168] width 666 height 243
type input "09894654496"
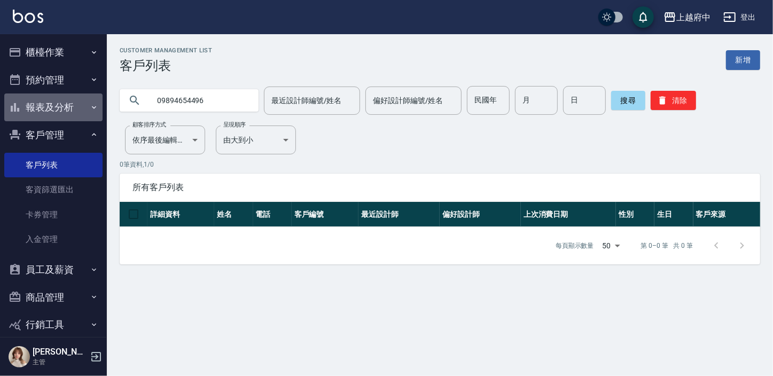
click at [61, 110] on button "報表及分析" at bounding box center [53, 107] width 98 height 28
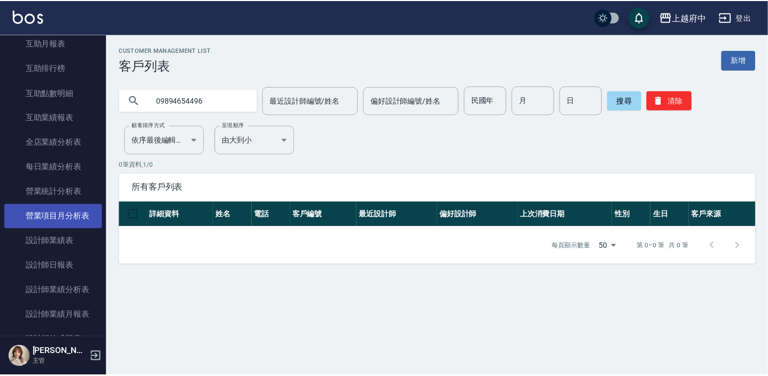
scroll to position [388, 0]
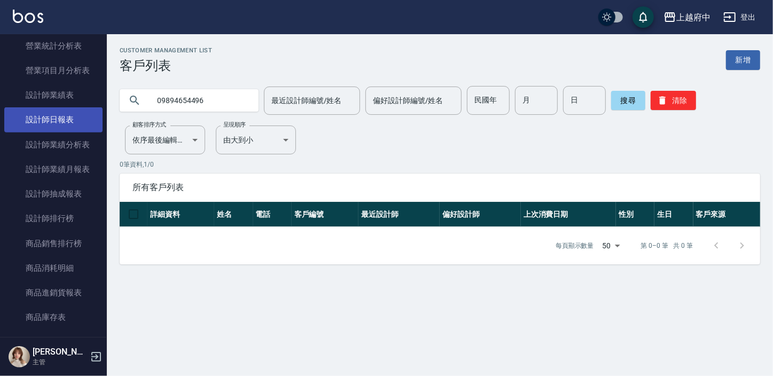
click at [68, 114] on link "設計師日報表" at bounding box center [53, 119] width 98 height 25
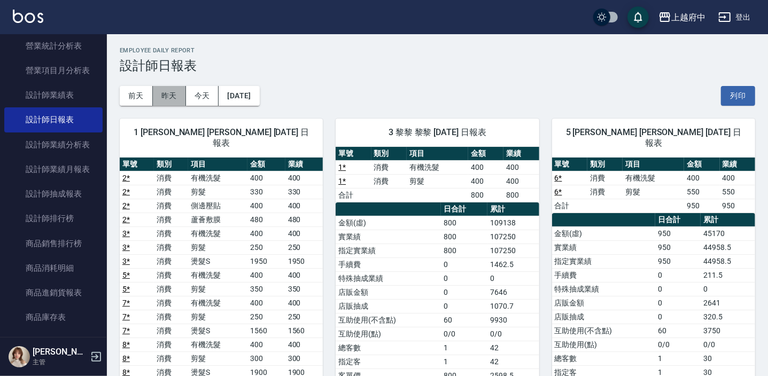
click at [170, 98] on button "昨天" at bounding box center [169, 96] width 33 height 20
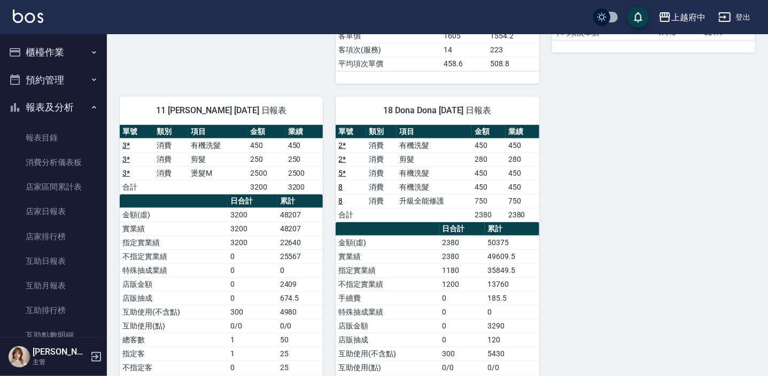
click at [43, 107] on button "報表及分析" at bounding box center [53, 107] width 98 height 28
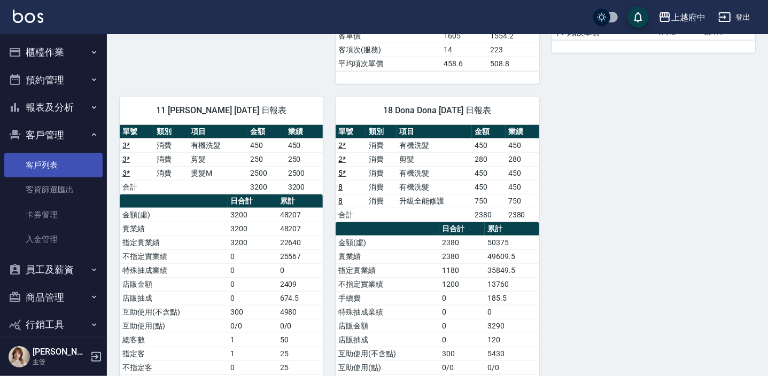
click at [50, 163] on link "客戶列表" at bounding box center [53, 165] width 98 height 25
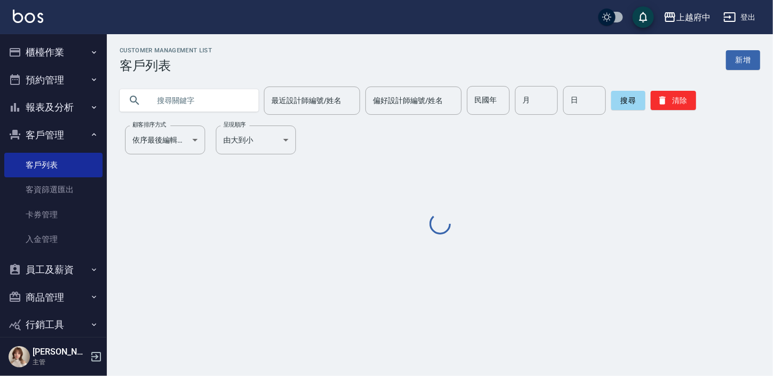
click at [182, 88] on input "text" at bounding box center [200, 100] width 100 height 29
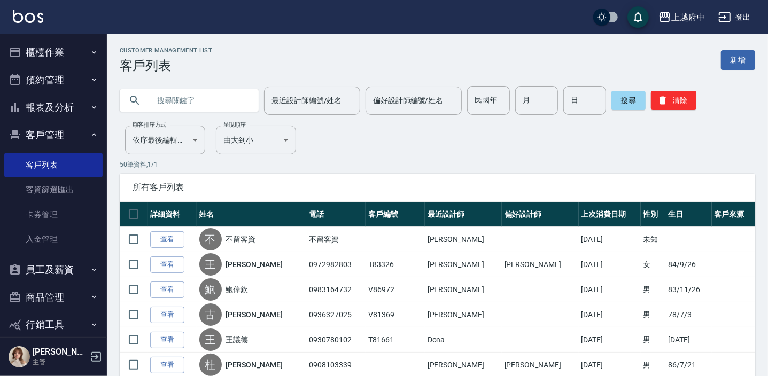
click at [181, 98] on input "text" at bounding box center [200, 100] width 100 height 29
type input "0989465496"
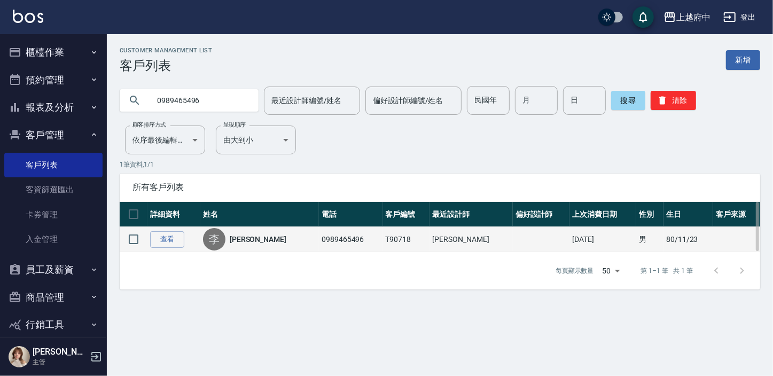
click at [319, 238] on td "0989465496" at bounding box center [351, 239] width 64 height 25
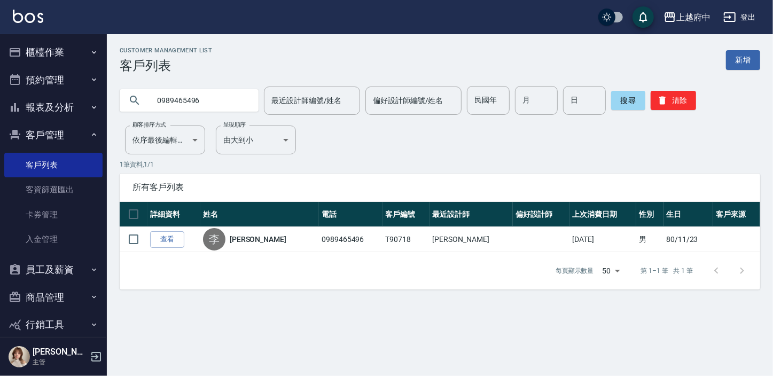
click at [249, 237] on link "[PERSON_NAME]" at bounding box center [258, 239] width 57 height 11
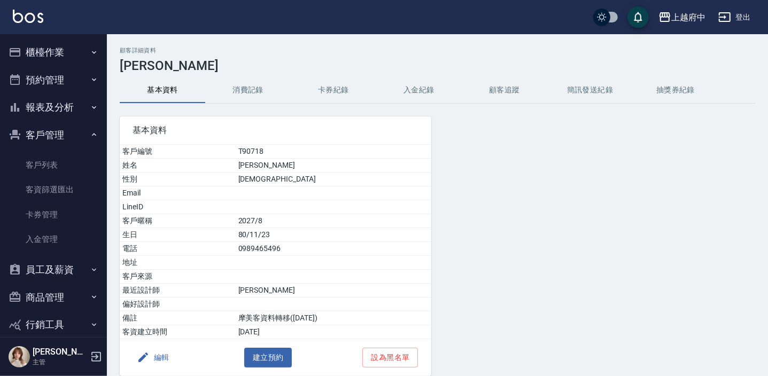
click at [246, 83] on button "消費記錄" at bounding box center [247, 90] width 85 height 26
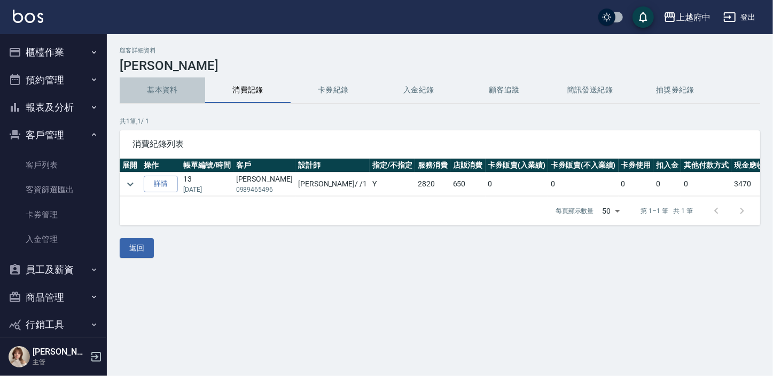
click at [150, 93] on button "基本資料" at bounding box center [162, 90] width 85 height 26
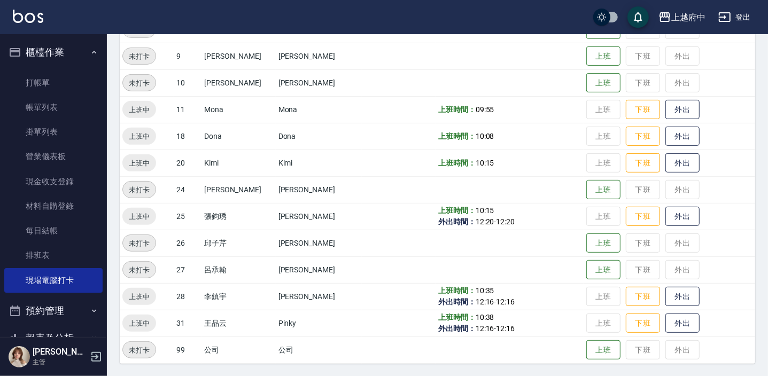
scroll to position [145, 0]
